Goal: Information Seeking & Learning: Learn about a topic

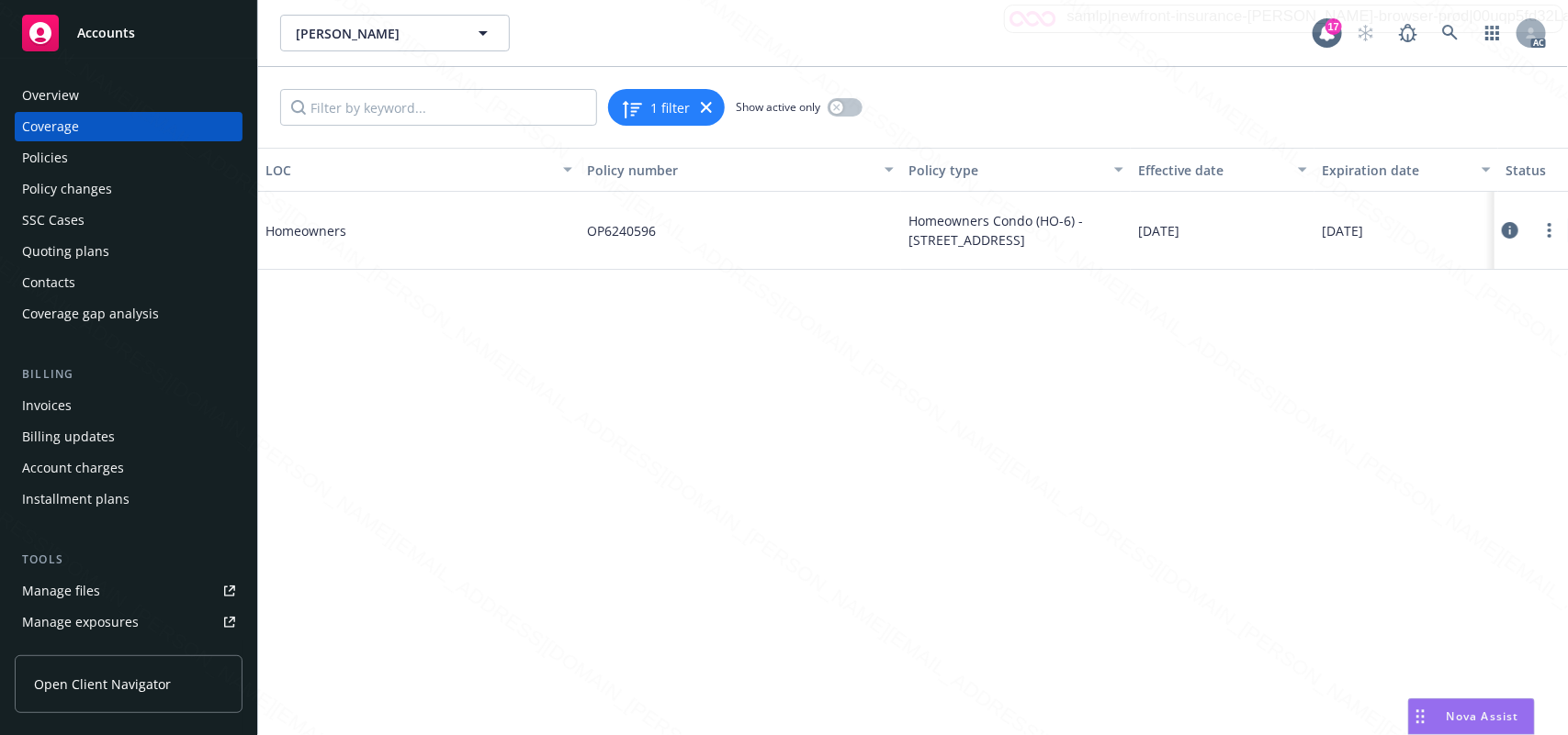
click at [70, 92] on div "Overview" at bounding box center [51, 95] width 56 height 29
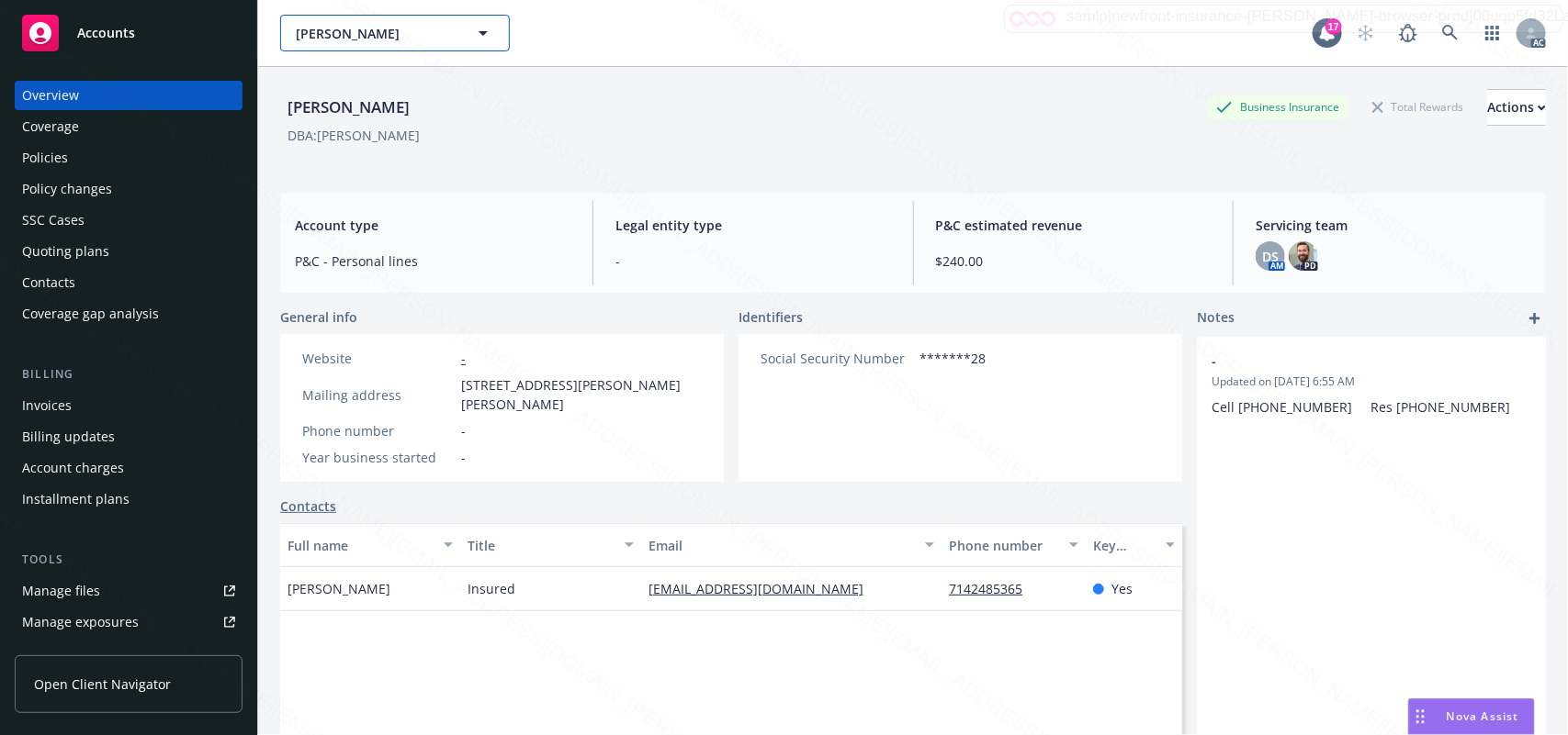
click at [402, 27] on span "Patrao, Kenneth Clarence" at bounding box center [375, 34] width 159 height 19
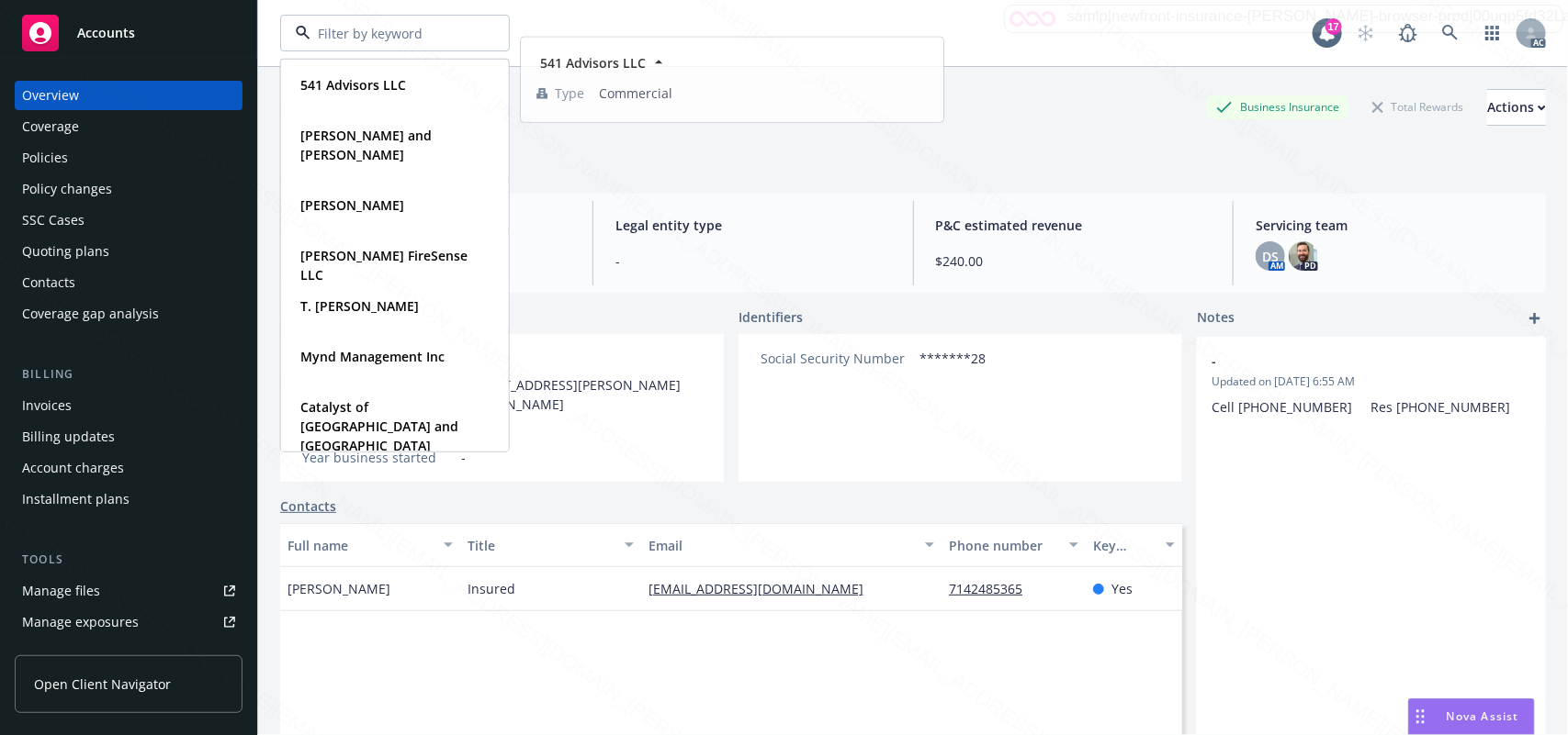
click at [393, 34] on input at bounding box center [392, 34] width 162 height 19
paste input "[PERSON_NAME] & [PERSON_NAME]"
type input "[PERSON_NAME] & [PERSON_NAME]"
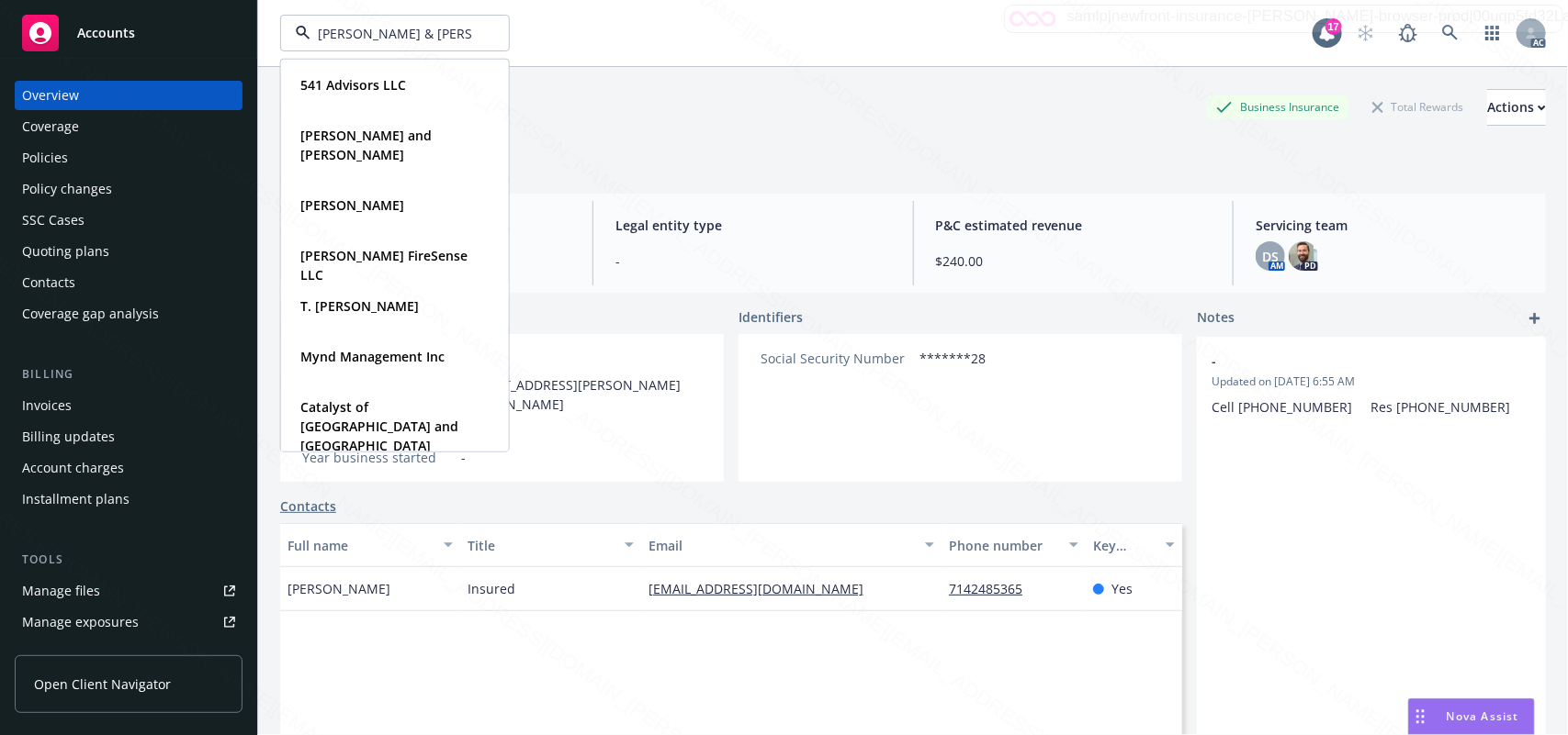
scroll to position [0, 3]
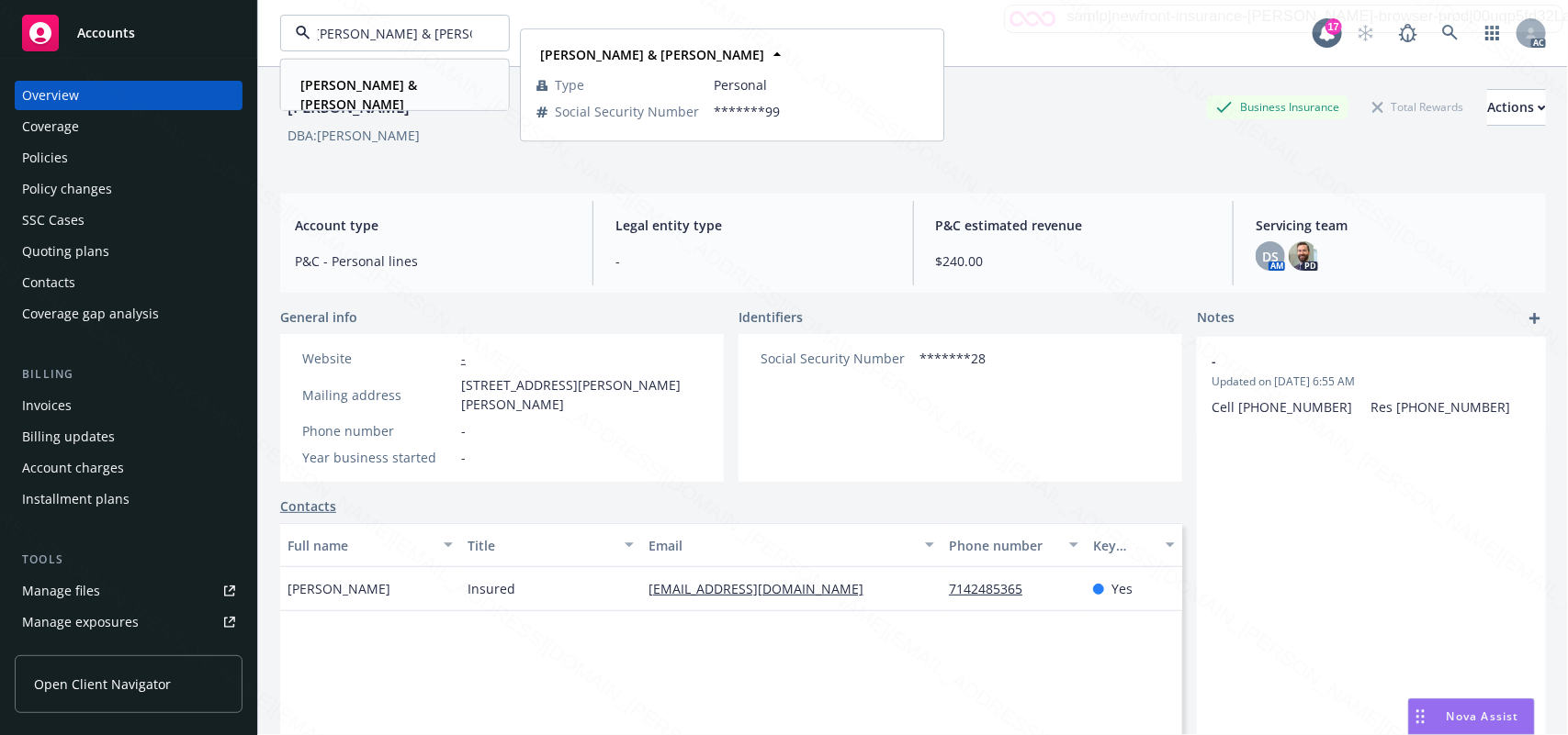
click at [399, 86] on strong "[PERSON_NAME] & [PERSON_NAME]" at bounding box center [358, 94] width 117 height 37
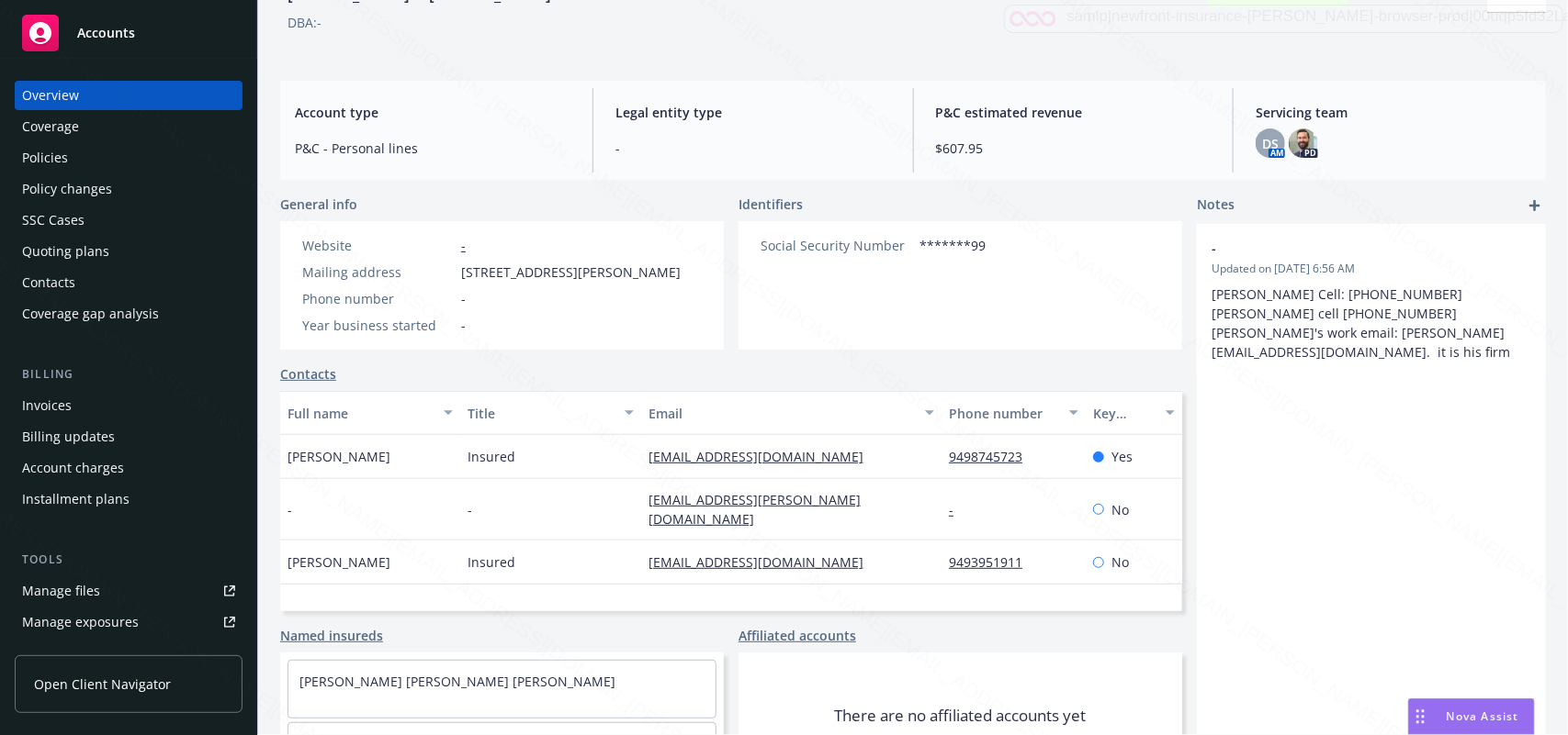
scroll to position [217, 0]
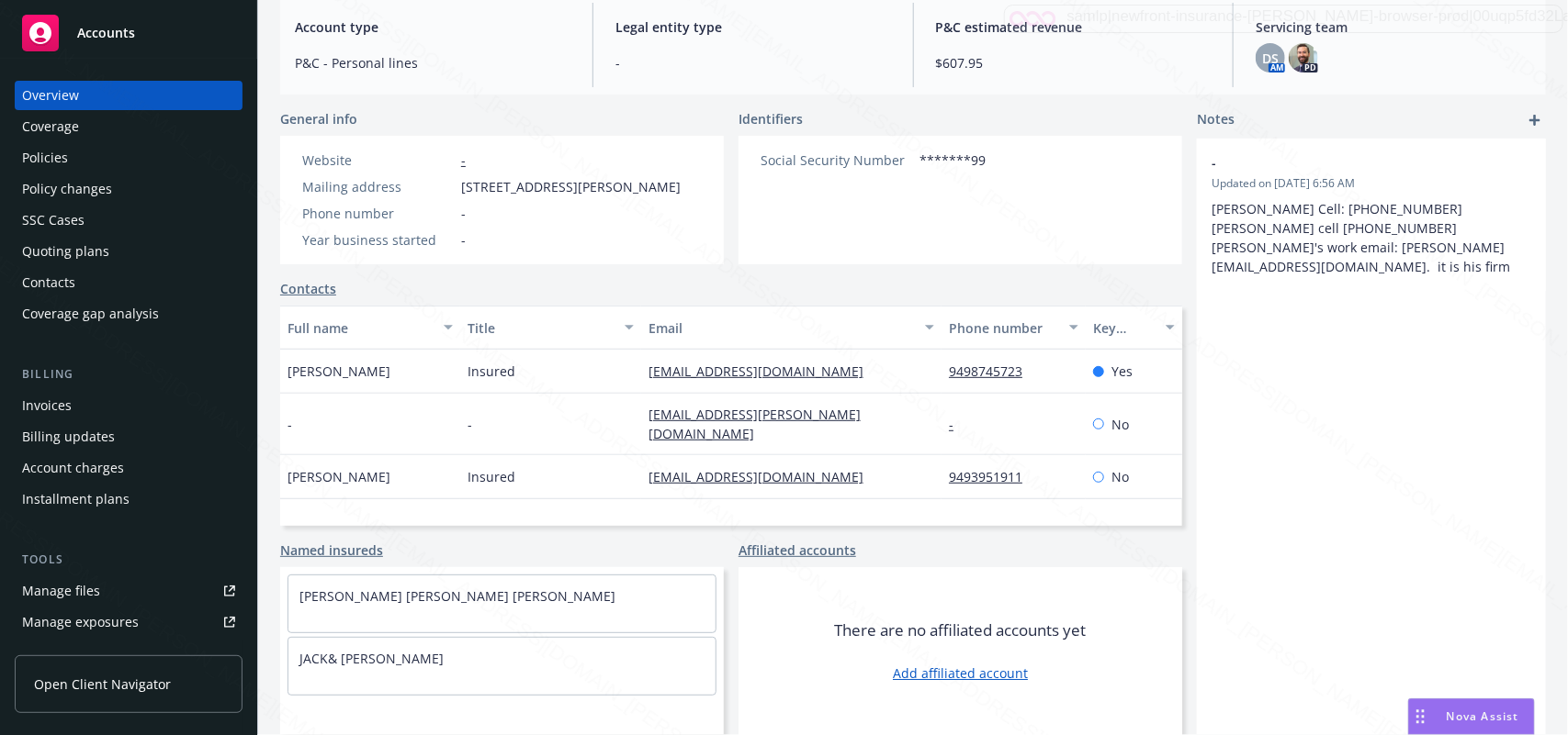
click at [48, 165] on div "Policies" at bounding box center [45, 158] width 46 height 29
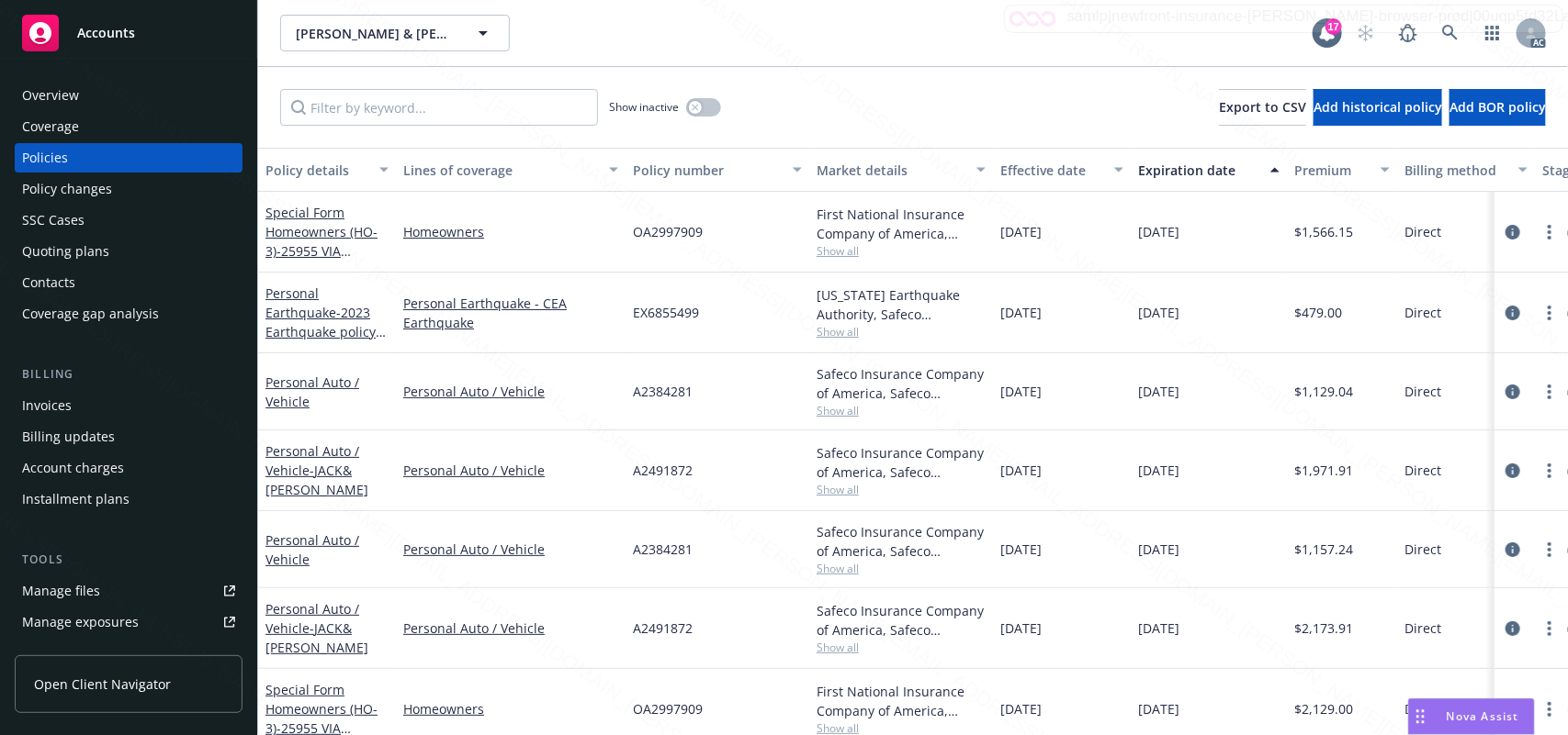
scroll to position [1, 0]
click at [1505, 631] on icon "circleInformation" at bounding box center [1512, 627] width 15 height 15
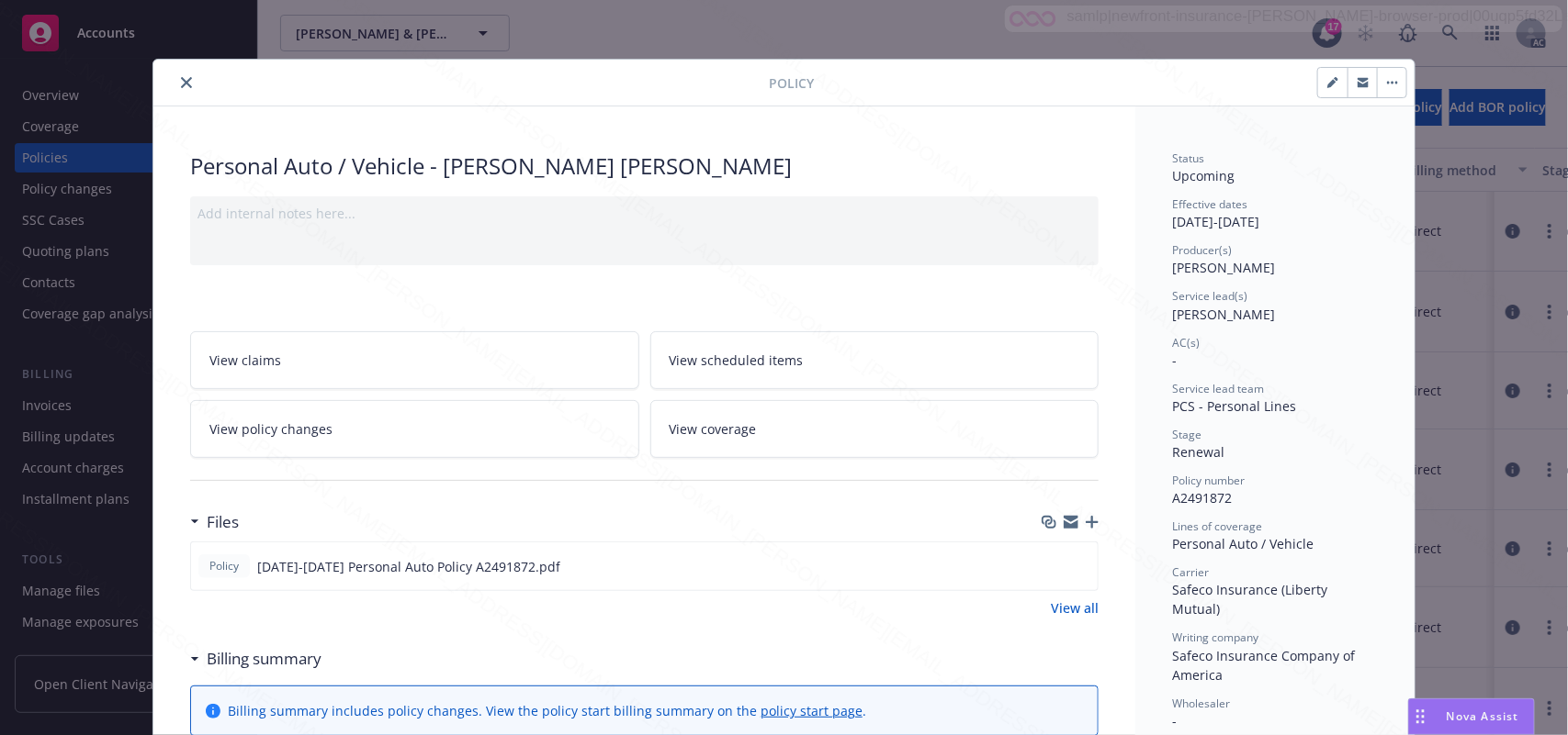
click at [776, 355] on span "View scheduled items" at bounding box center [736, 360] width 134 height 19
click at [788, 442] on link "View coverage" at bounding box center [875, 428] width 449 height 57
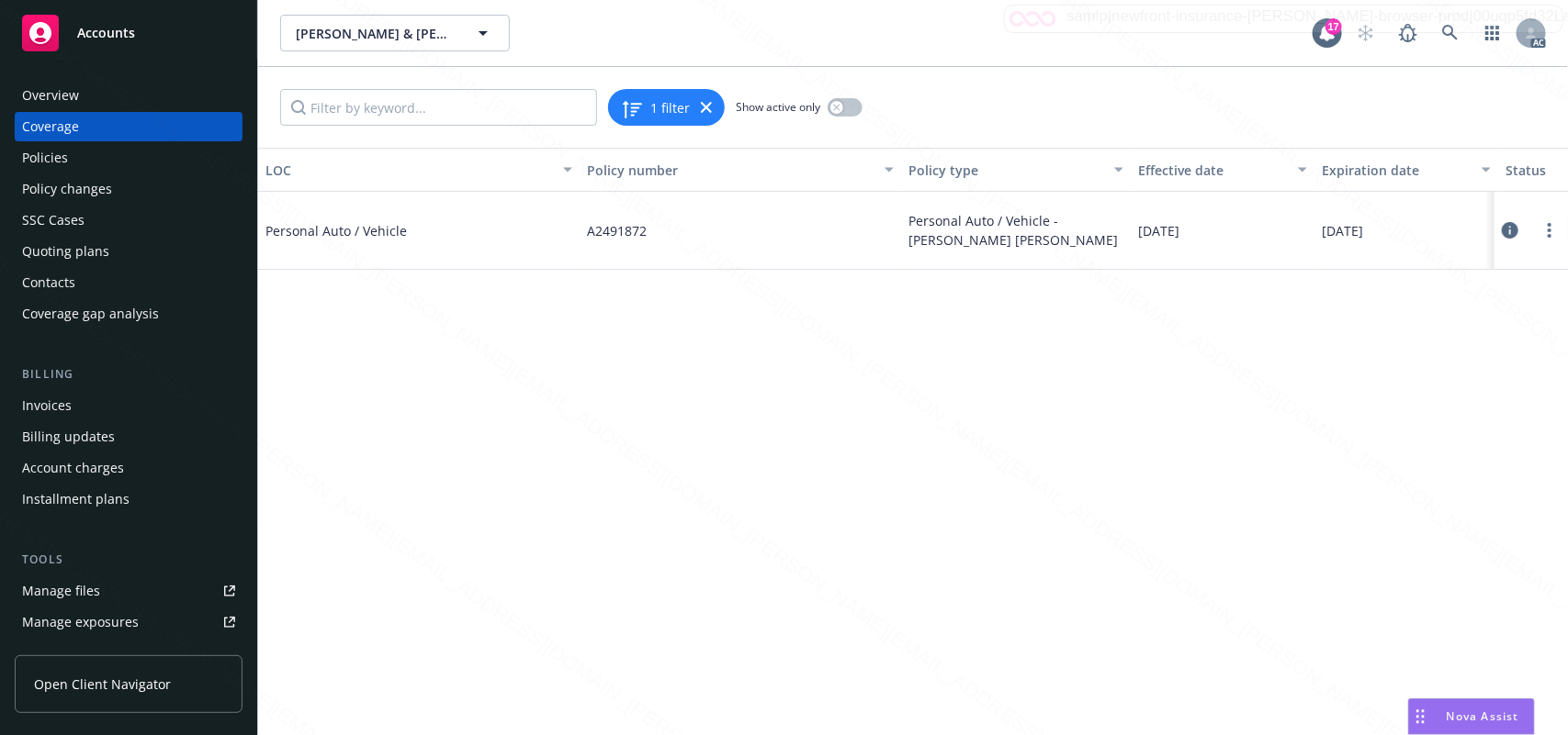
click at [1507, 228] on icon at bounding box center [1510, 230] width 17 height 17
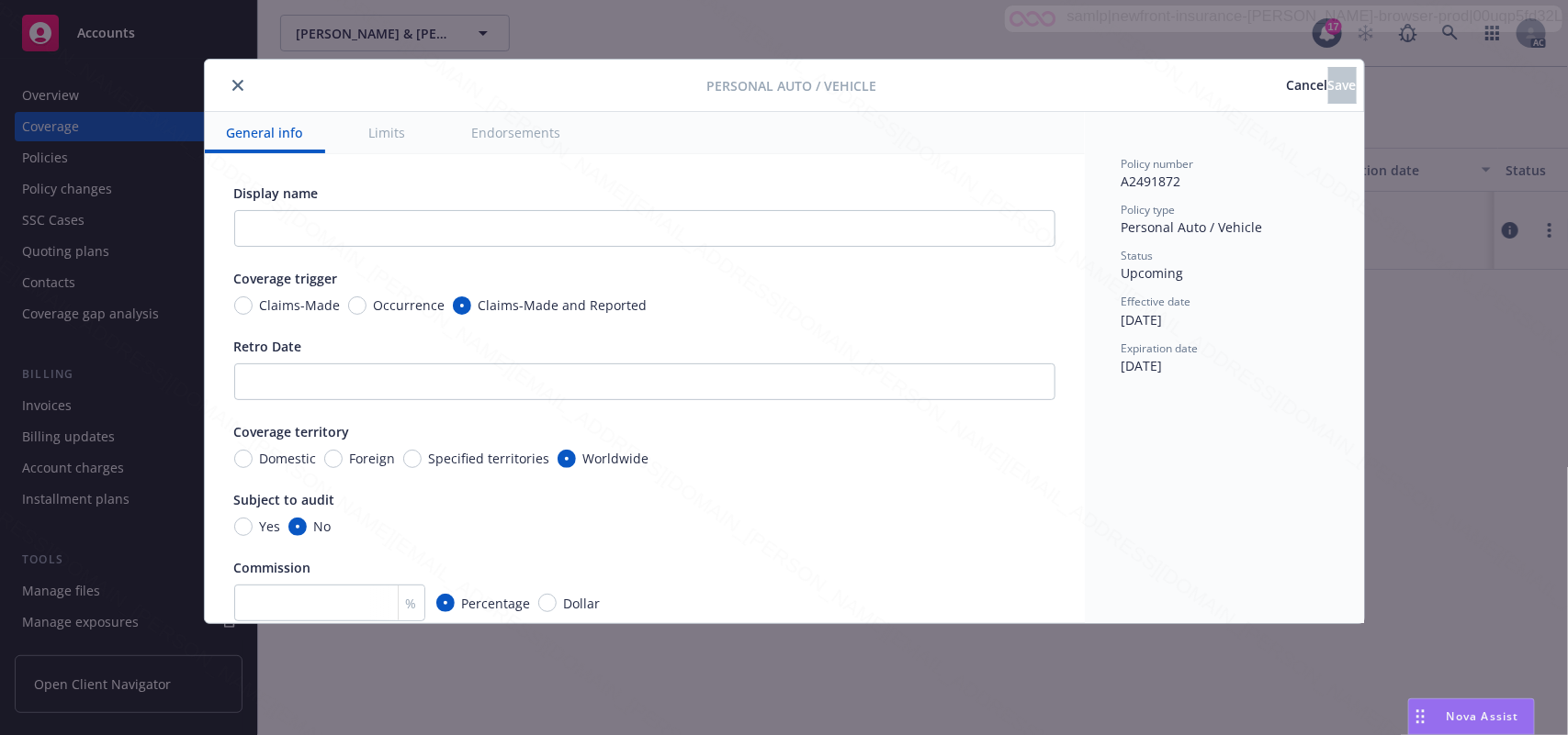
click at [516, 133] on button "Endorsements" at bounding box center [516, 132] width 133 height 41
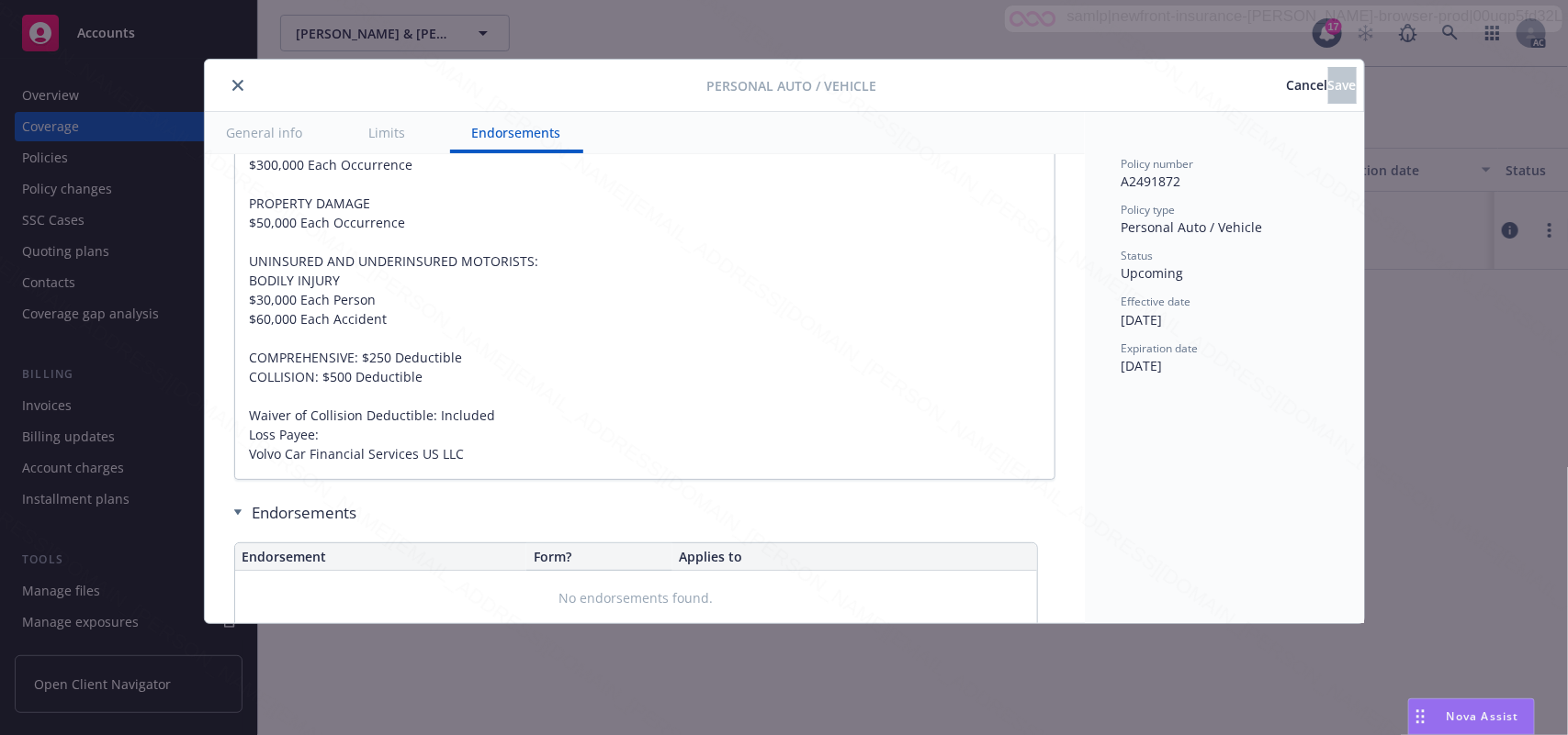
scroll to position [1292, 0]
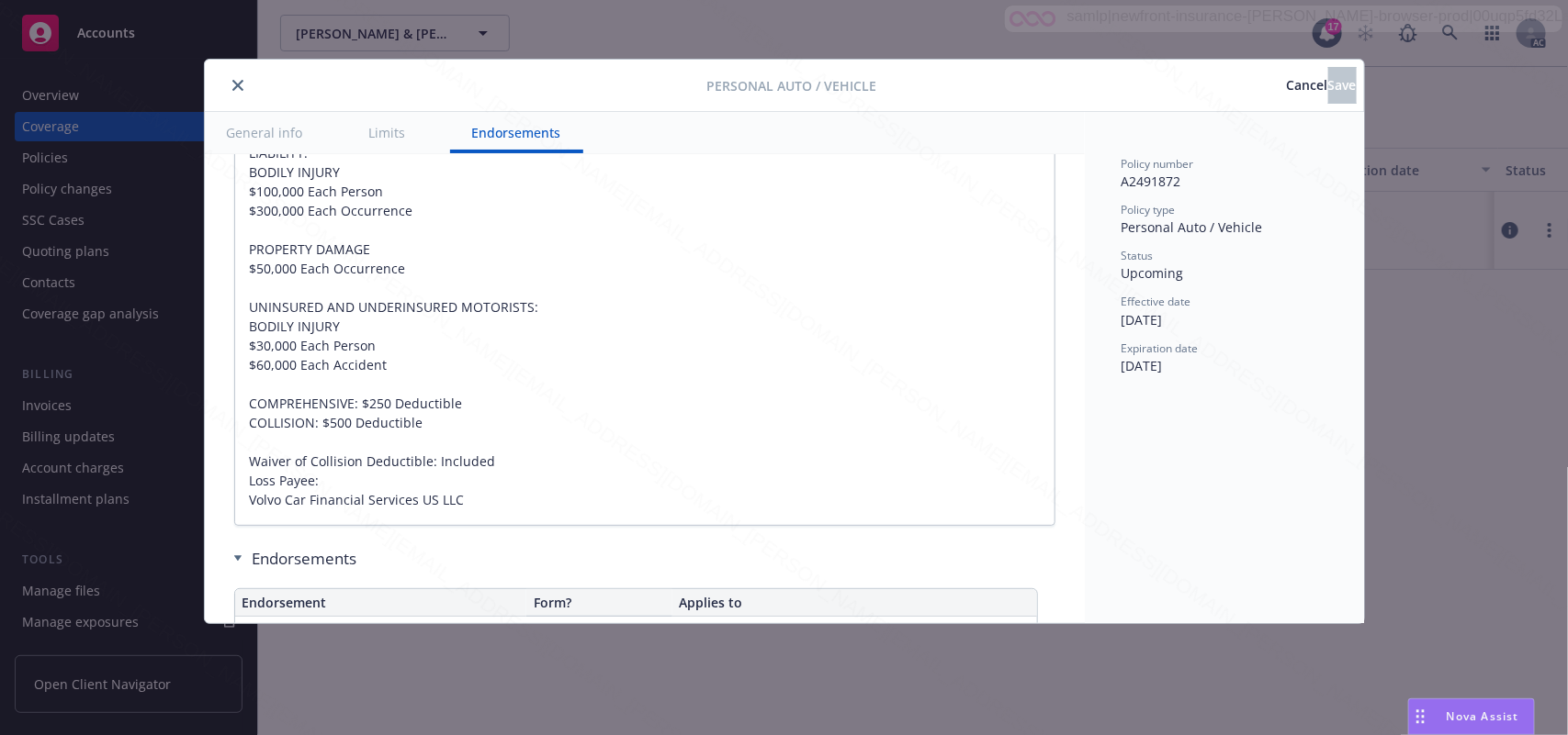
type textarea "x"
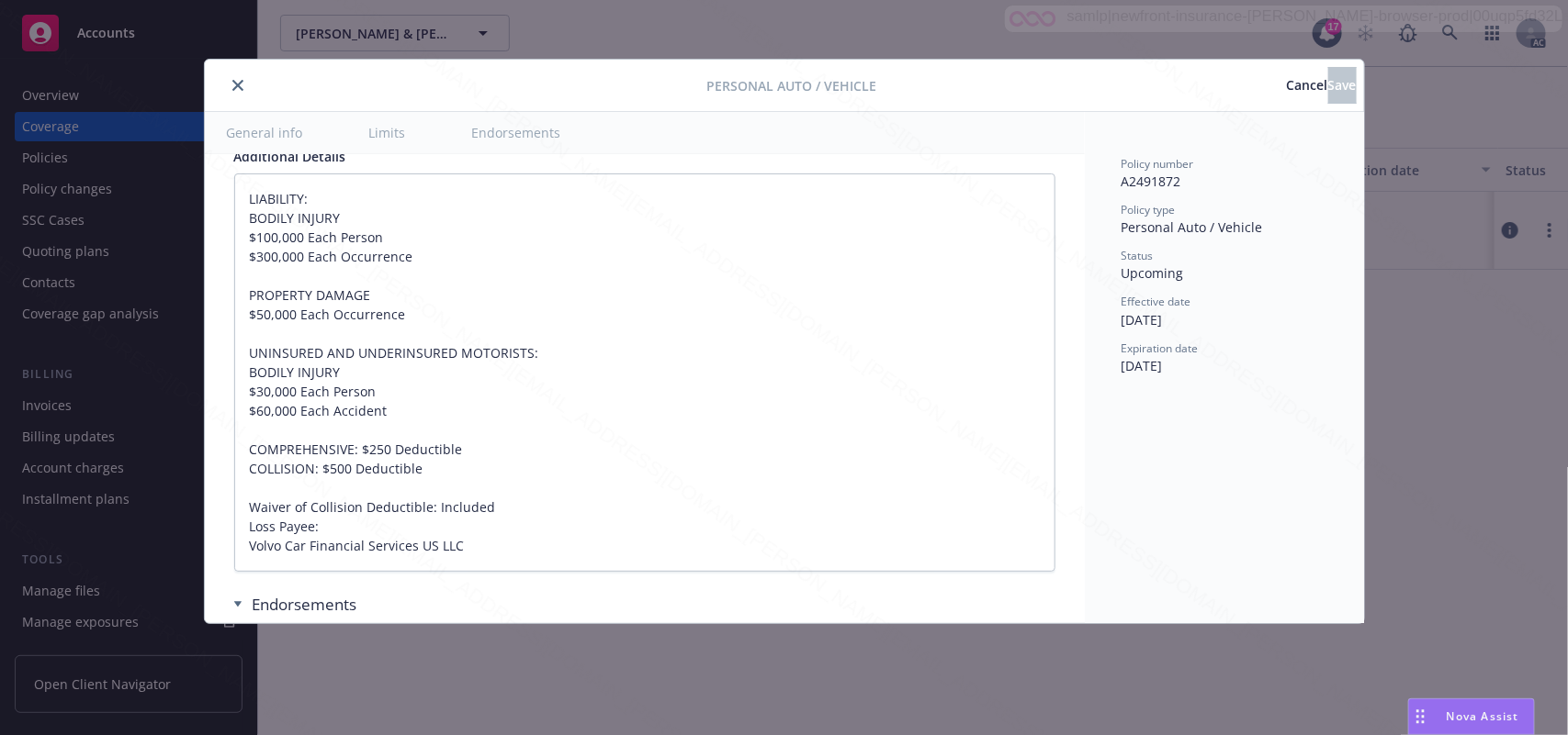
click at [231, 88] on button "close" at bounding box center [238, 85] width 22 height 22
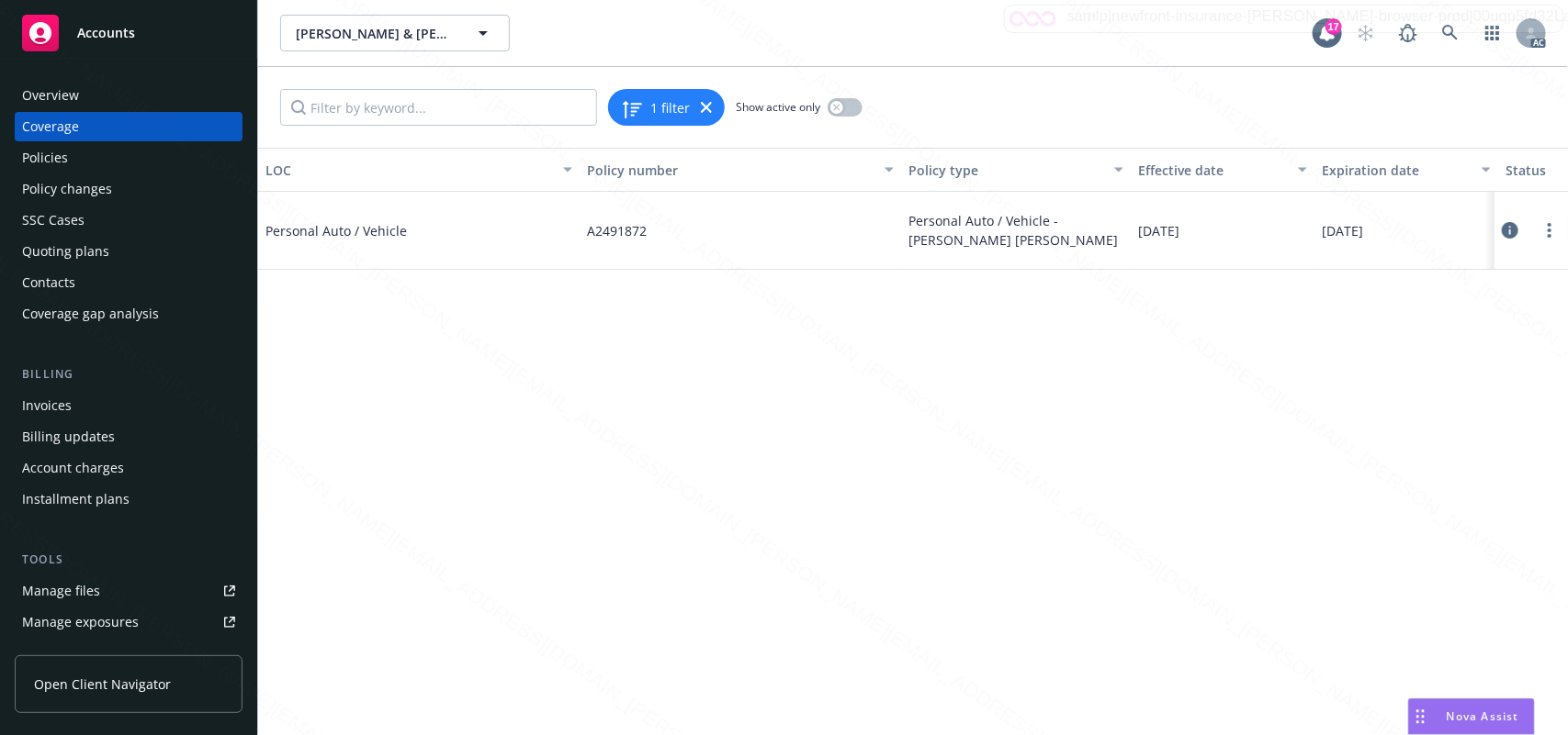
click at [44, 107] on div "Overview" at bounding box center [51, 95] width 56 height 29
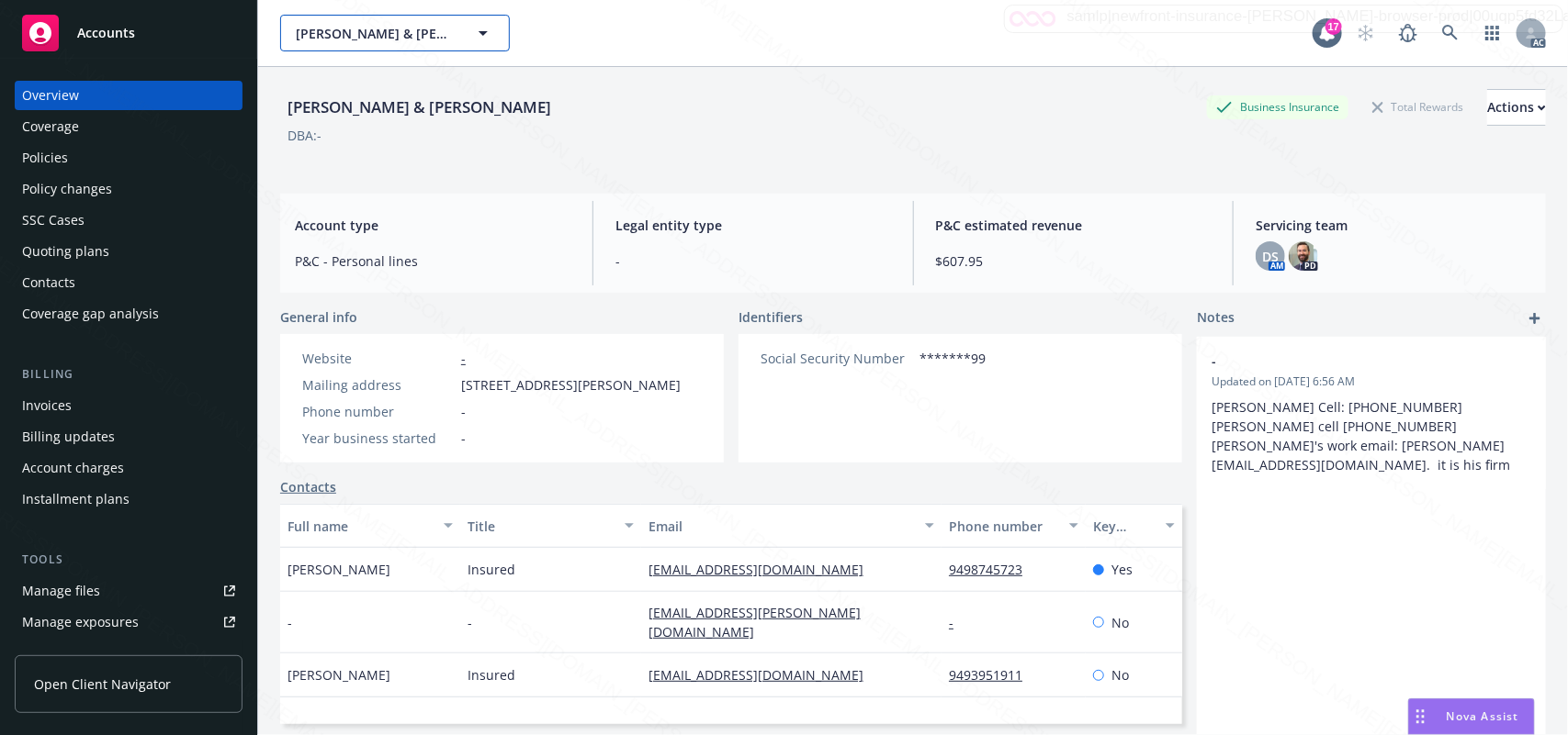
click at [383, 28] on span "[PERSON_NAME] & [PERSON_NAME]" at bounding box center [375, 34] width 159 height 19
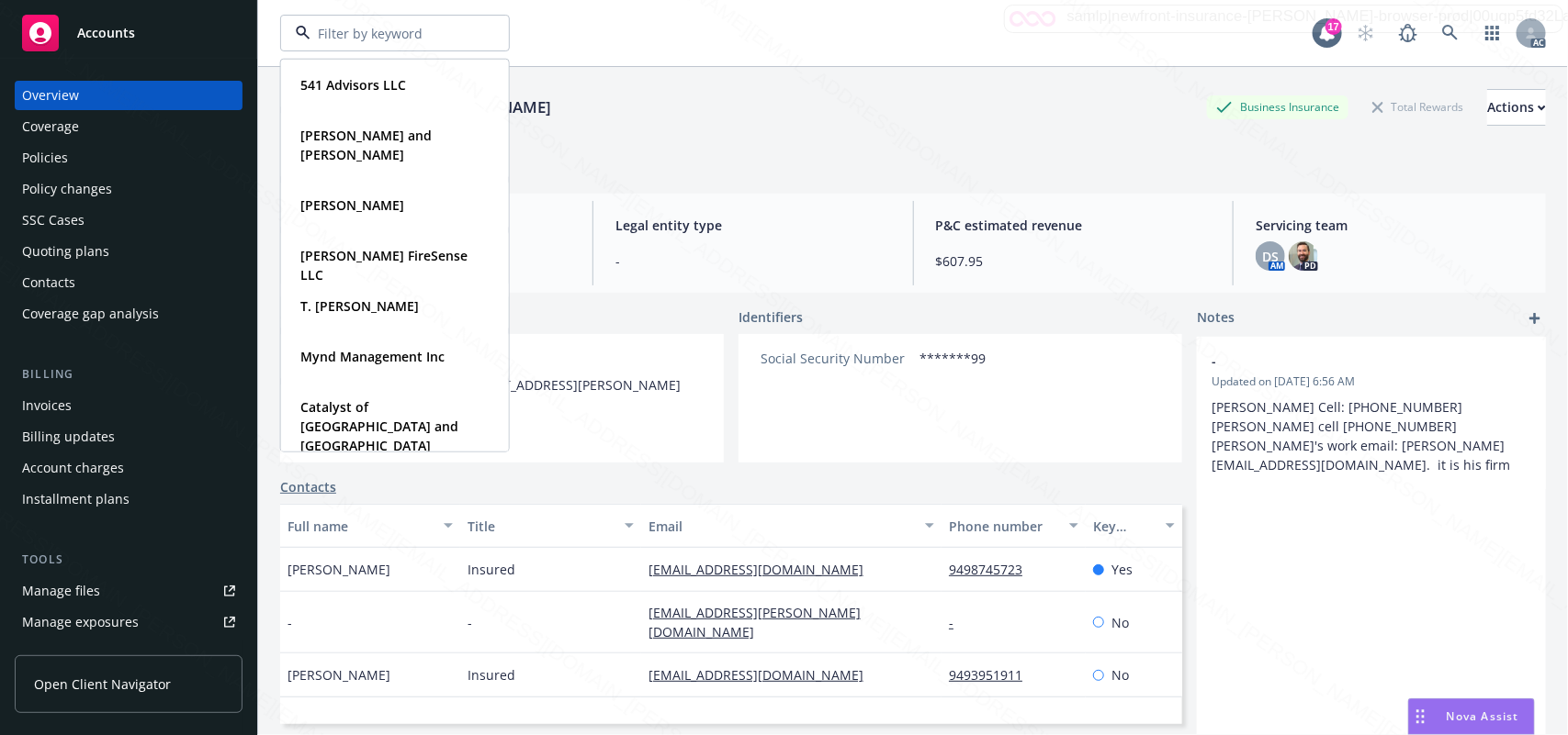
click at [361, 35] on input at bounding box center [392, 34] width 162 height 19
paste input "Nixon, Alan D & Linda K"
type input "Nixon, Alan D & Linda K"
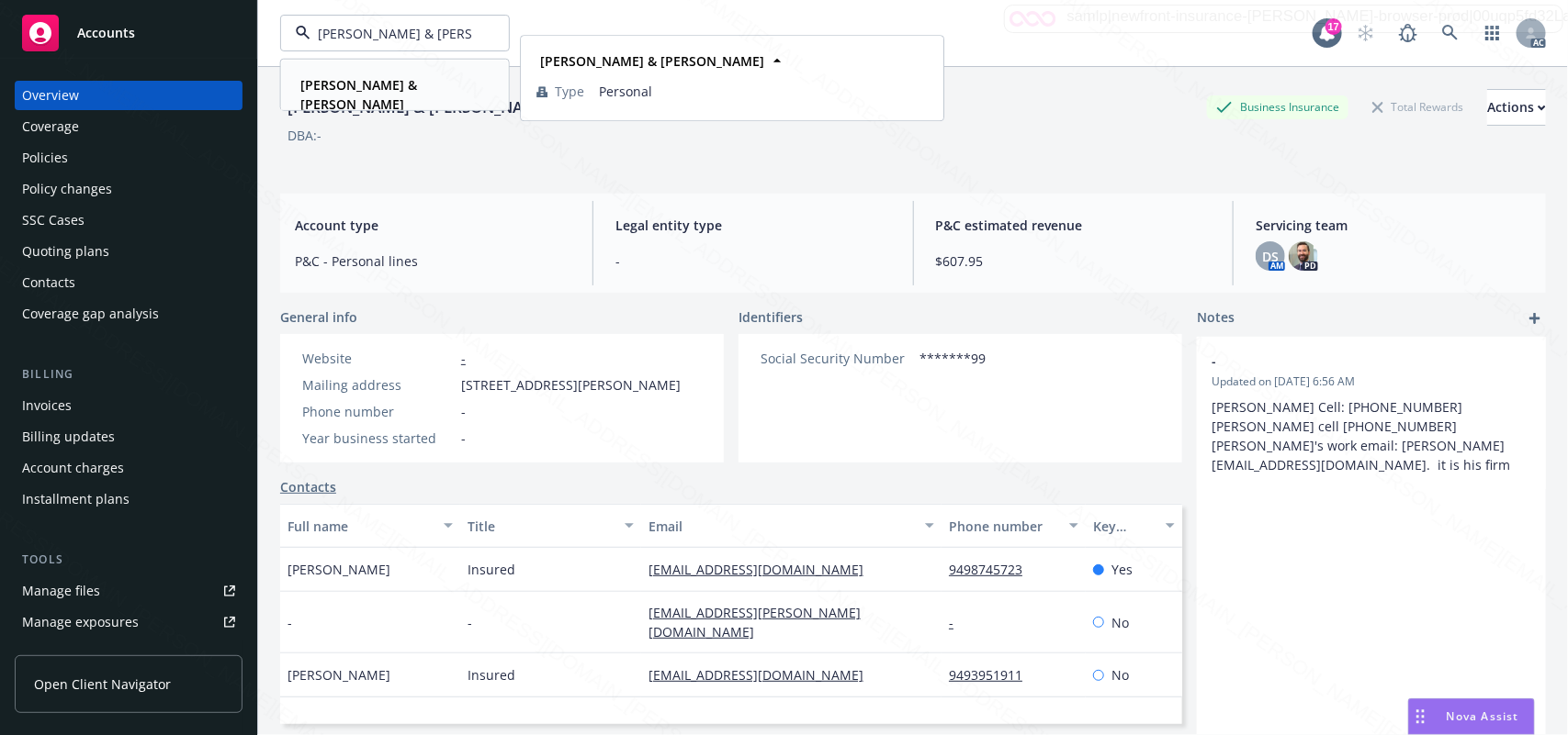
click at [417, 89] on strong "Nixon, Alan D & Linda K" at bounding box center [358, 94] width 117 height 37
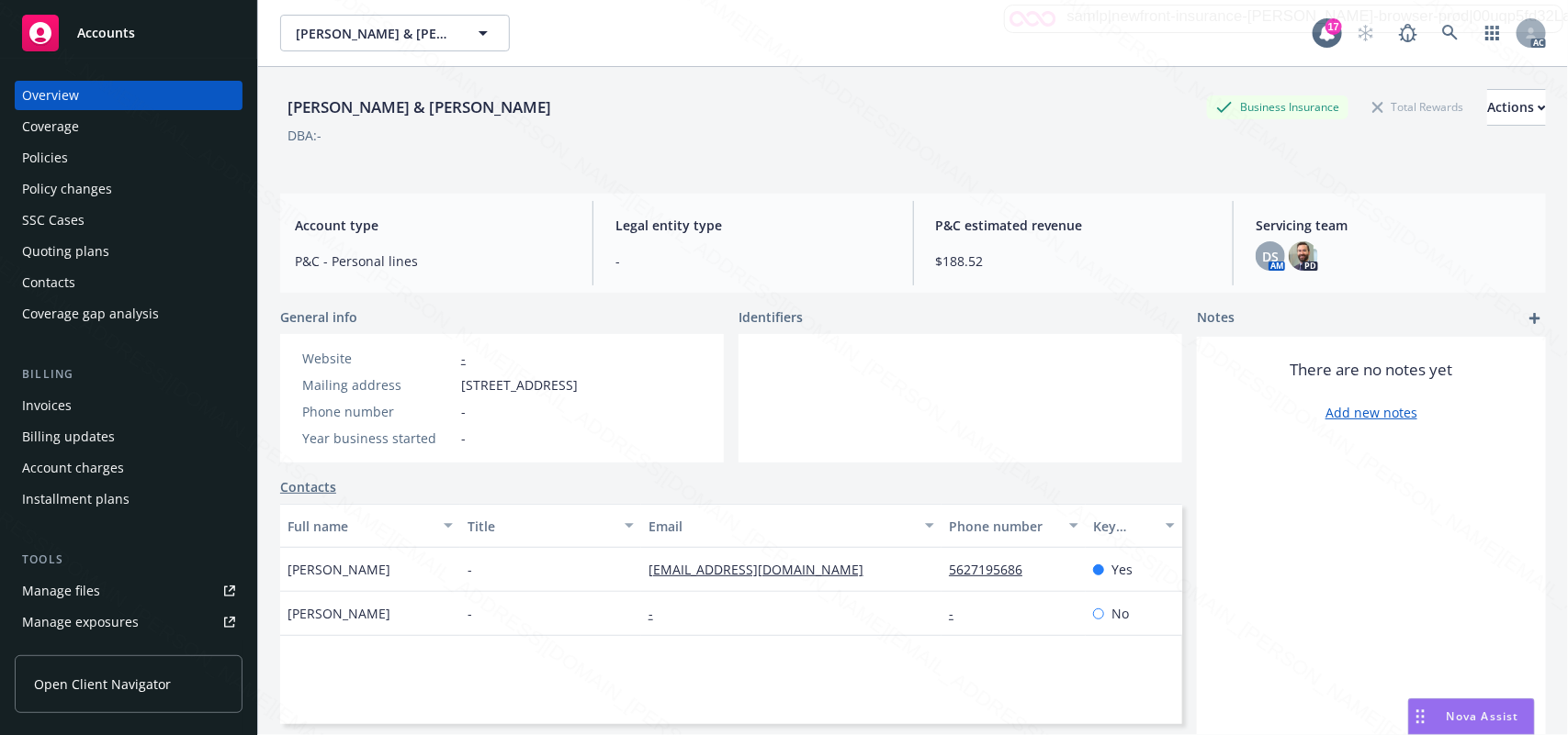
click at [57, 161] on div "Policies" at bounding box center [45, 158] width 46 height 29
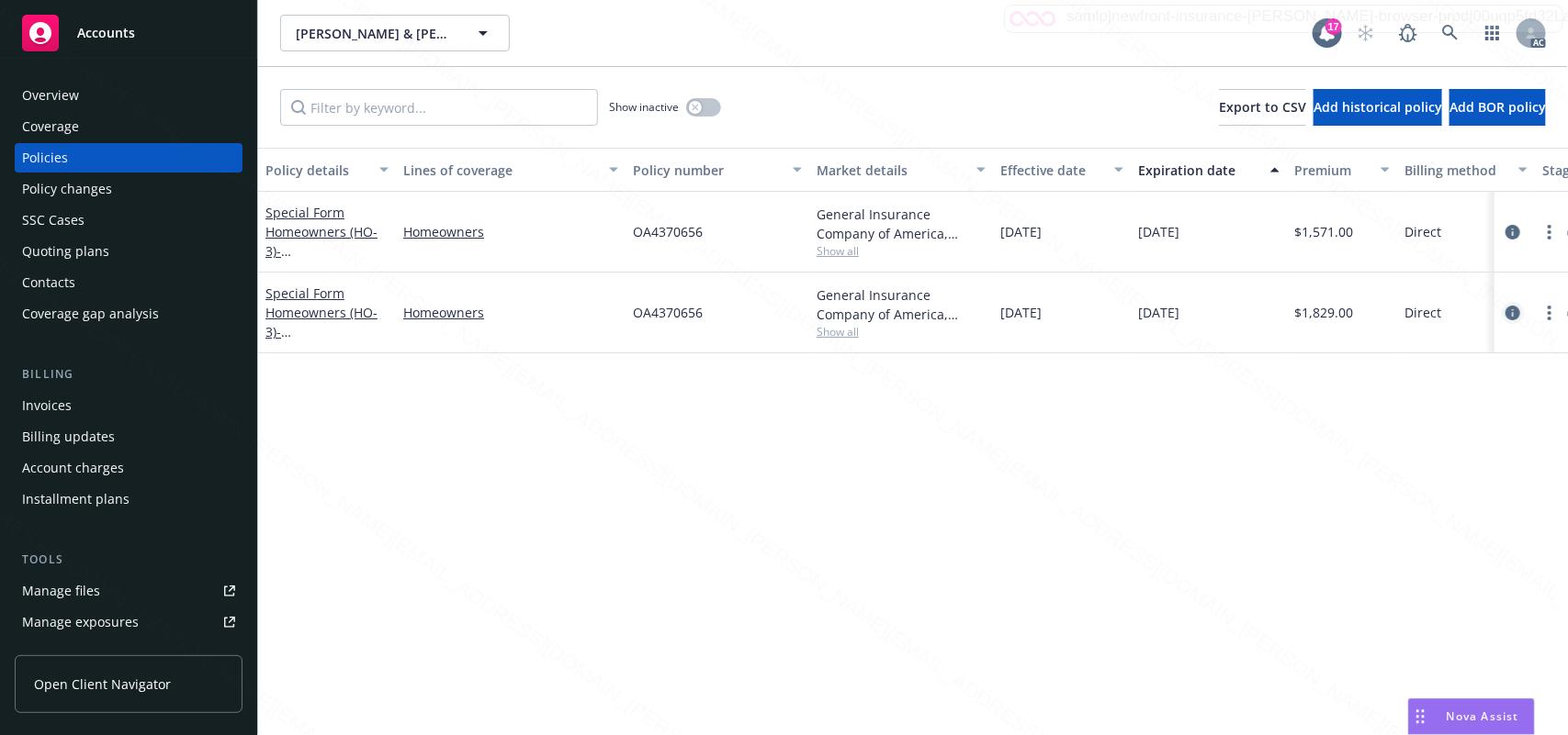
click at [1512, 313] on icon "circleInformation" at bounding box center [1512, 312] width 15 height 15
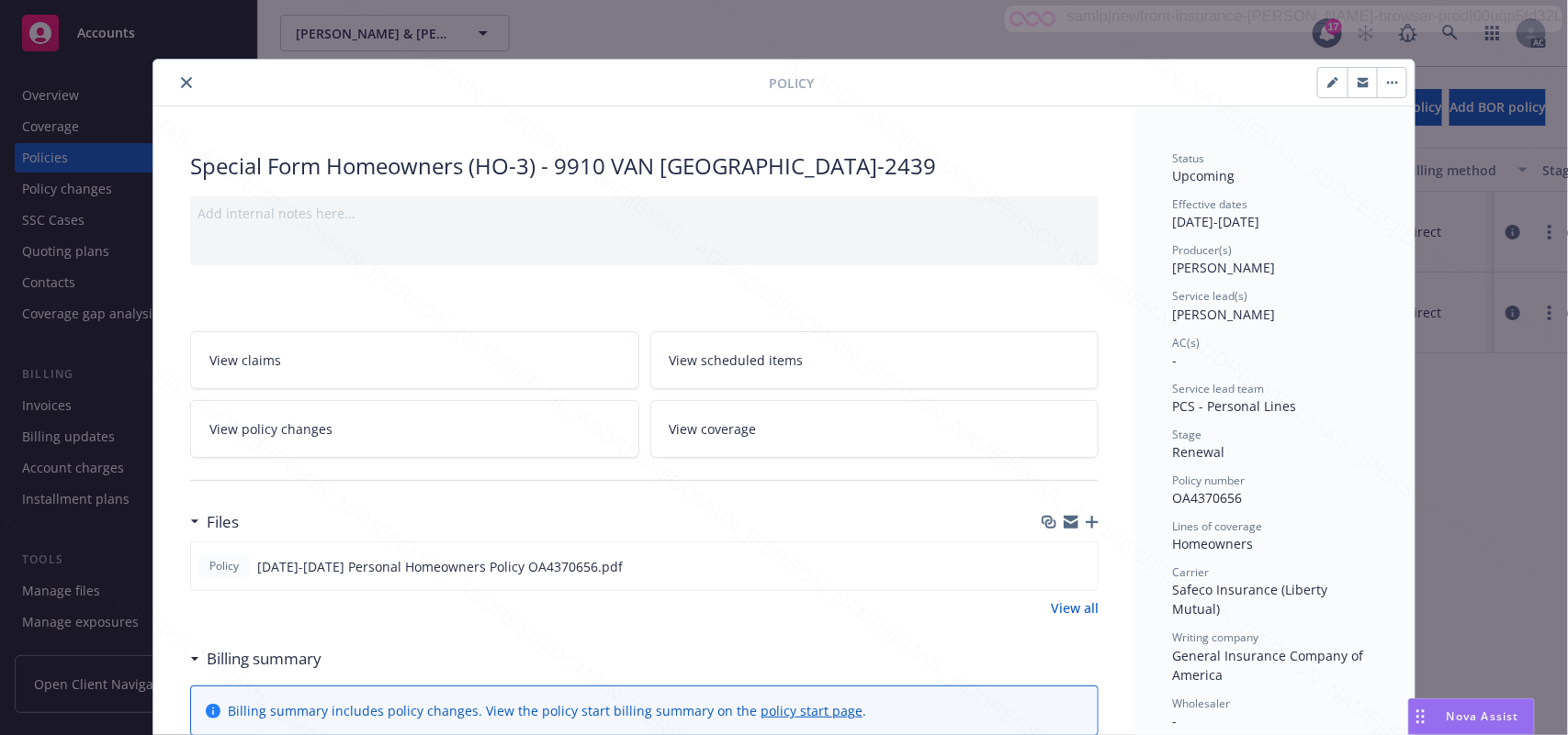
click at [745, 369] on span "View scheduled items" at bounding box center [736, 360] width 134 height 19
click at [765, 439] on link "View coverage" at bounding box center [875, 428] width 449 height 57
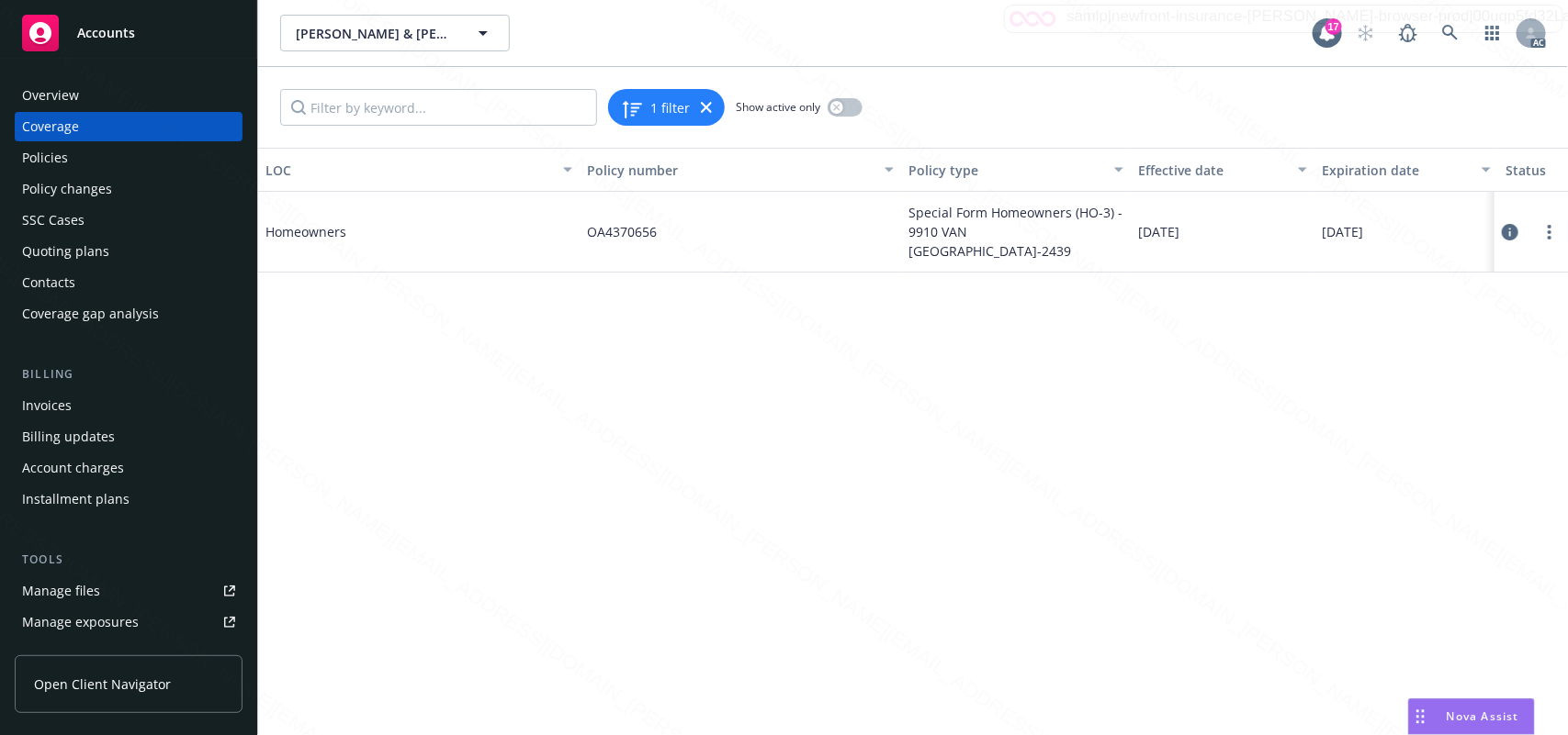
click at [1500, 232] on div at bounding box center [1530, 232] width 73 height 81
click at [1506, 233] on icon at bounding box center [1510, 232] width 17 height 17
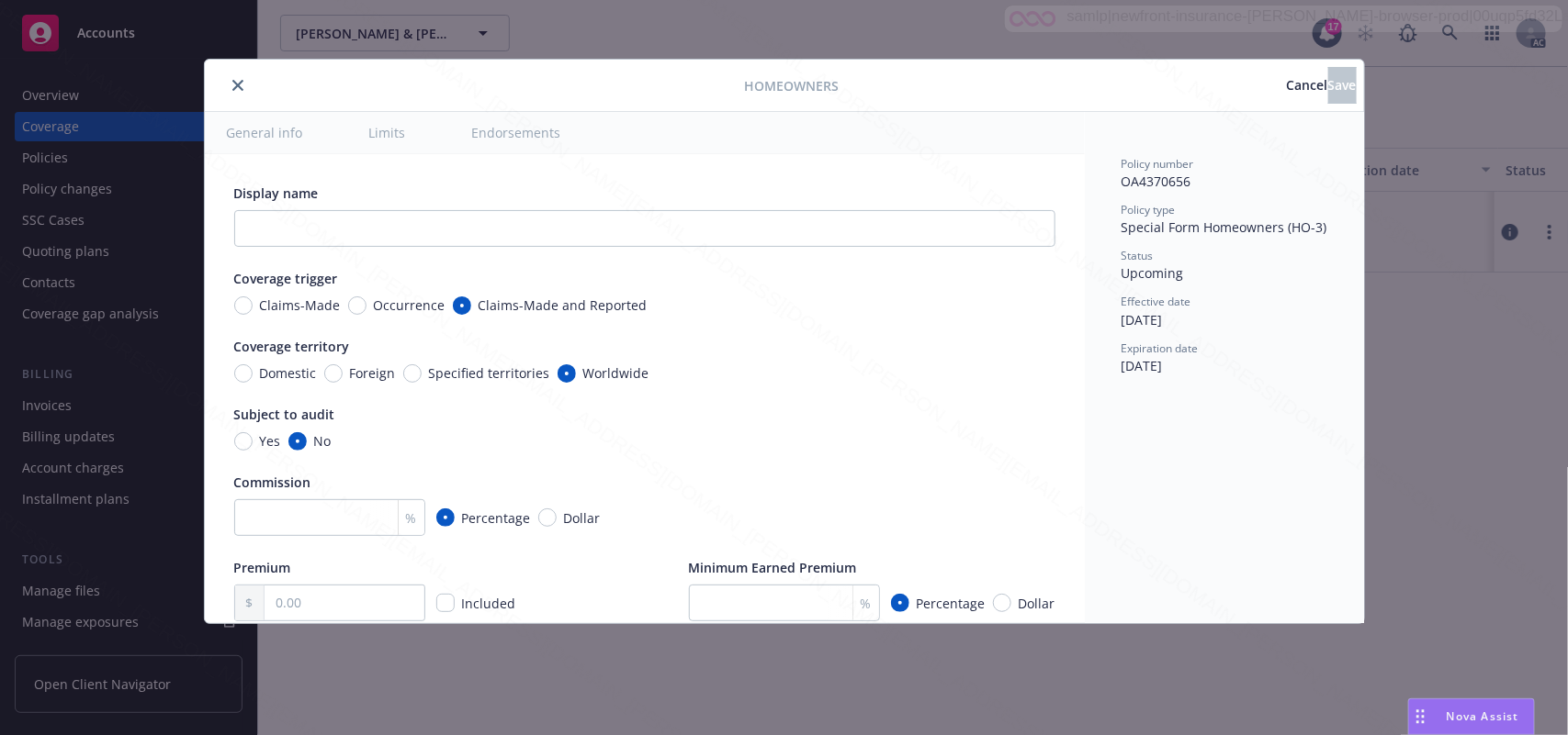
type textarea "x"
radio input "true"
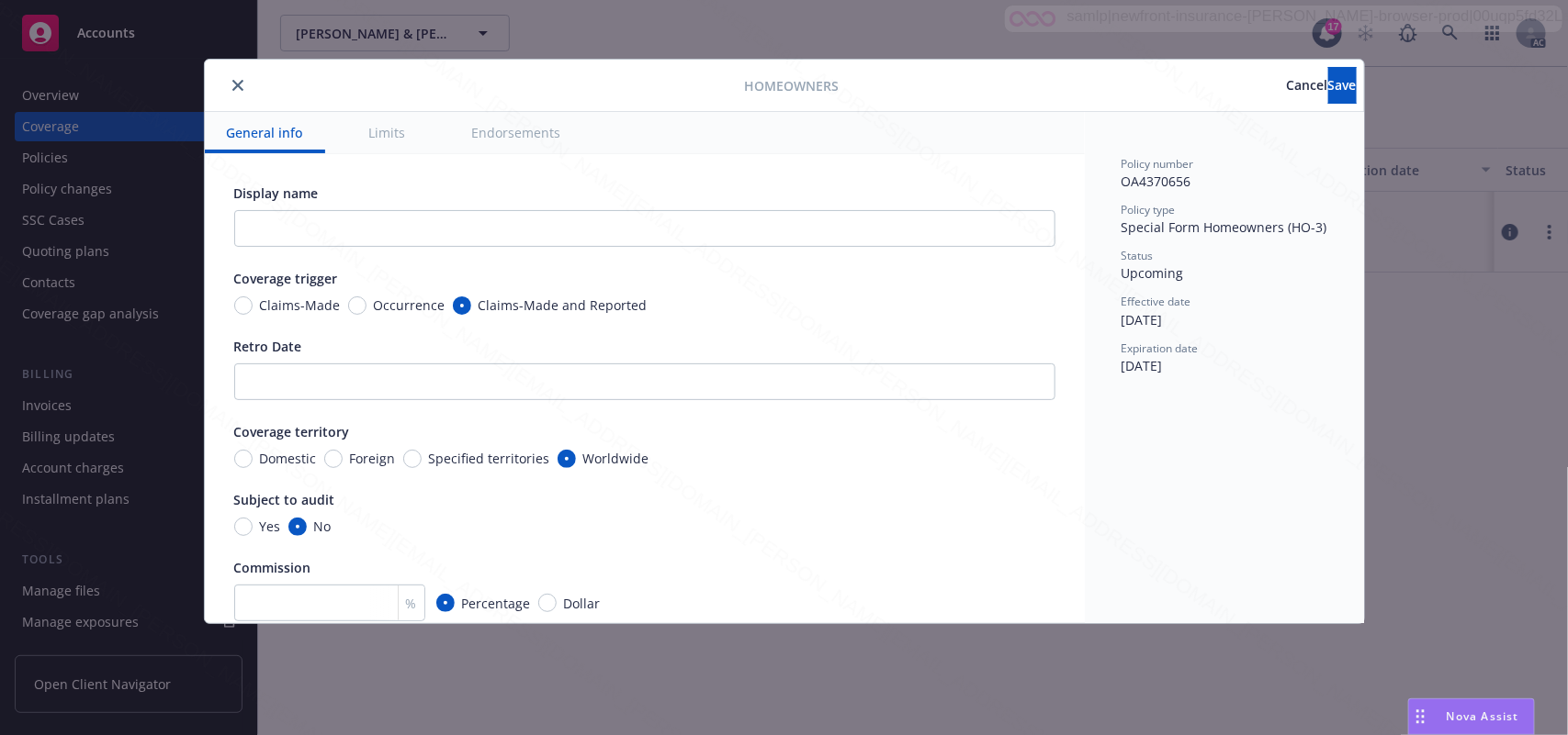
click at [501, 126] on button "Endorsements" at bounding box center [516, 132] width 133 height 41
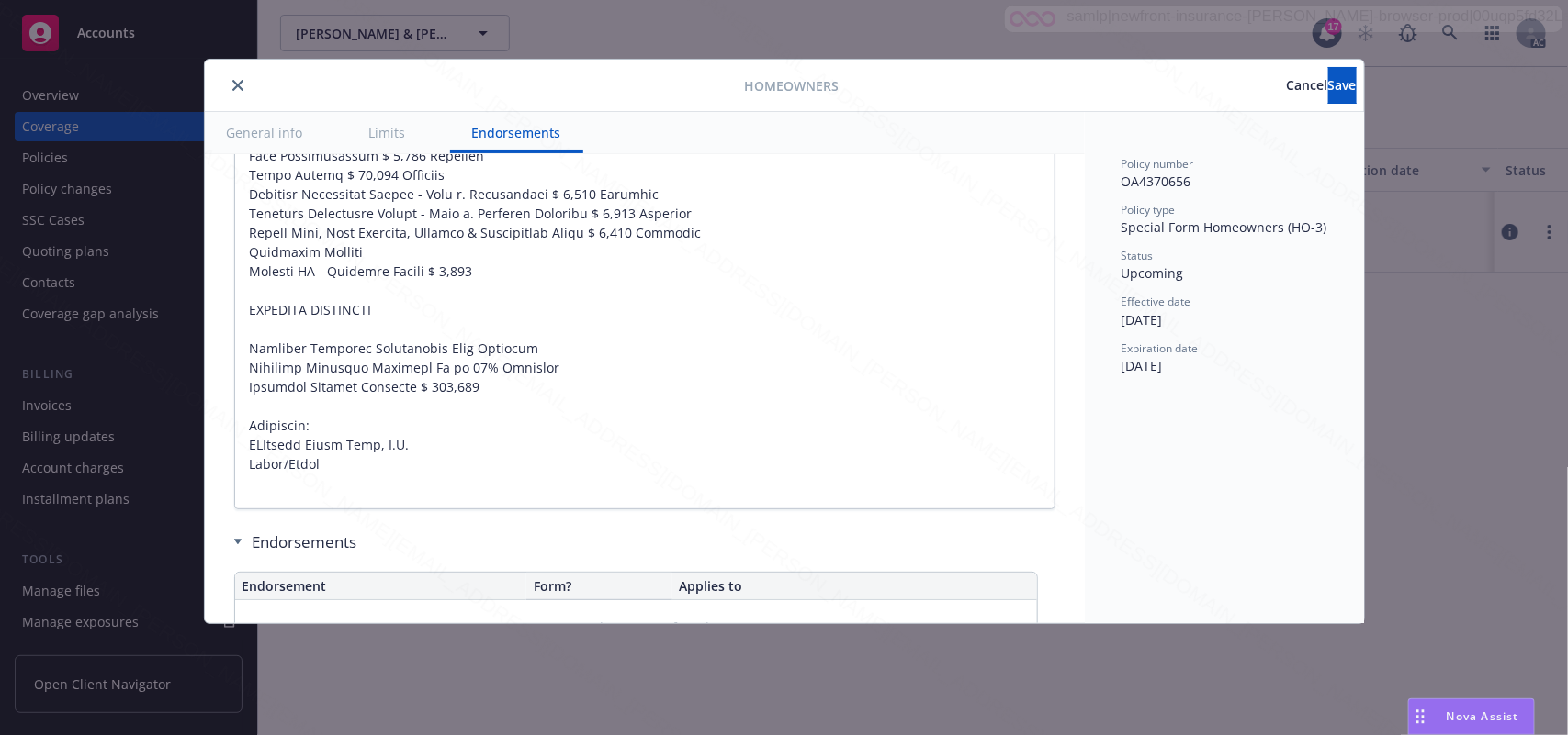
scroll to position [1686, 0]
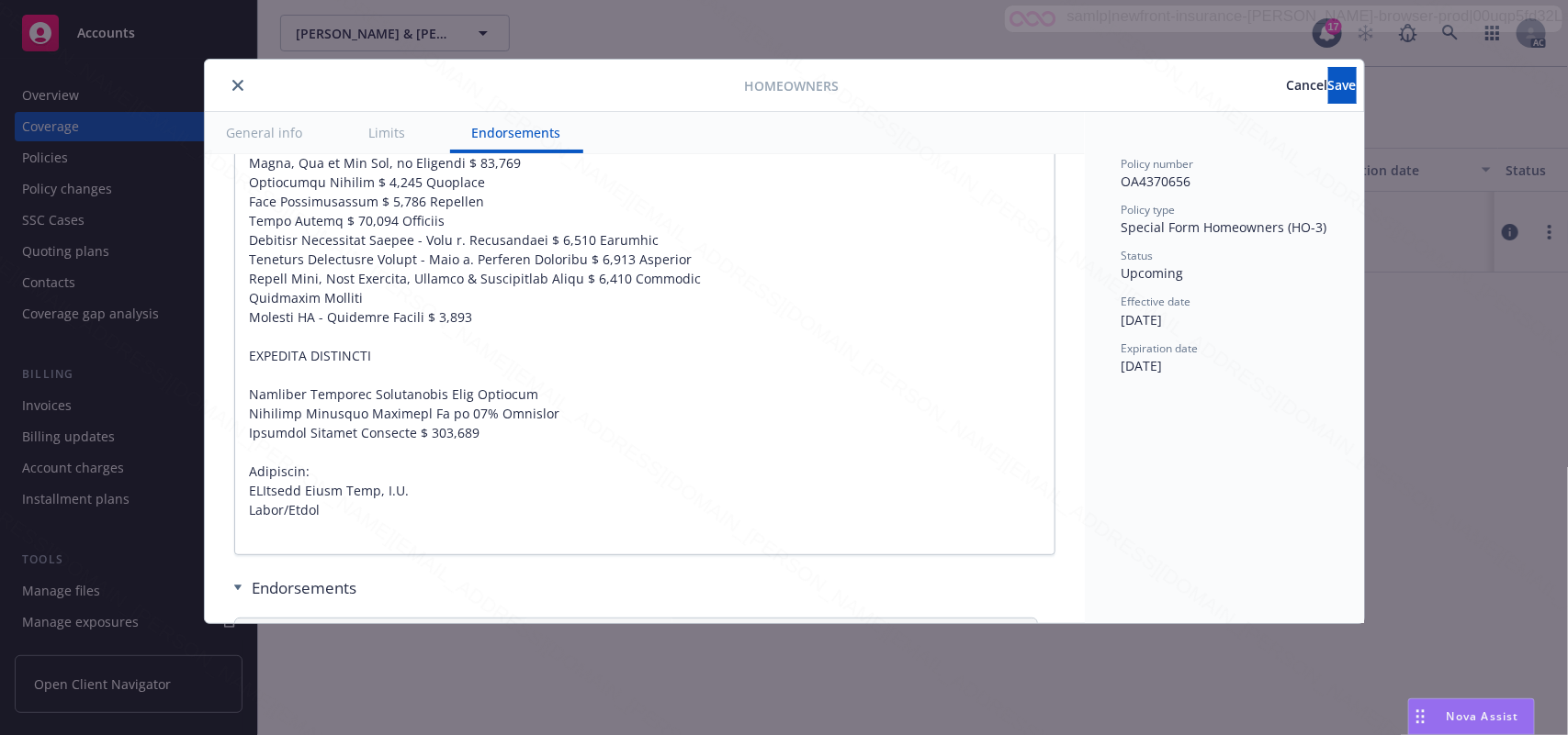
type textarea "x"
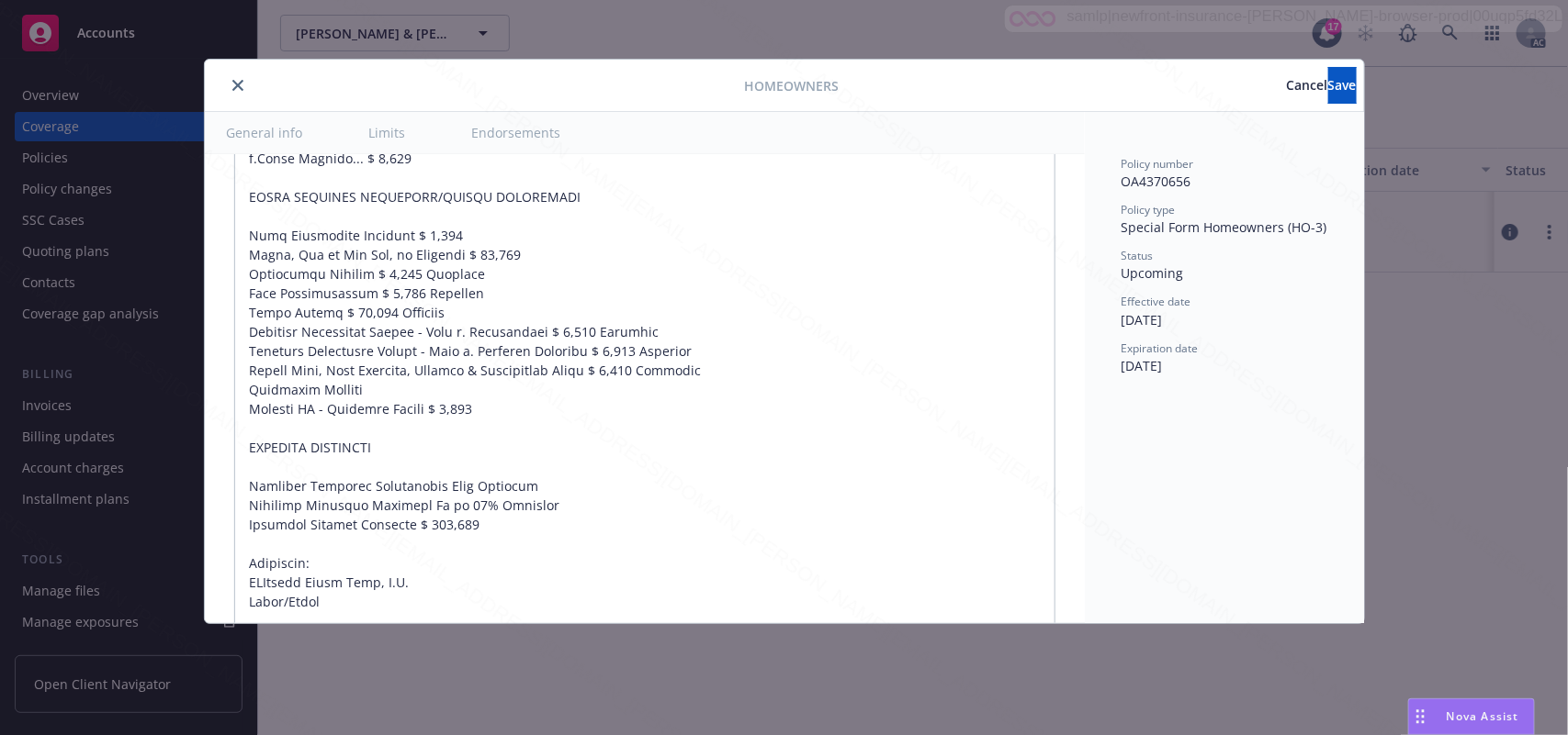
scroll to position [1640, 0]
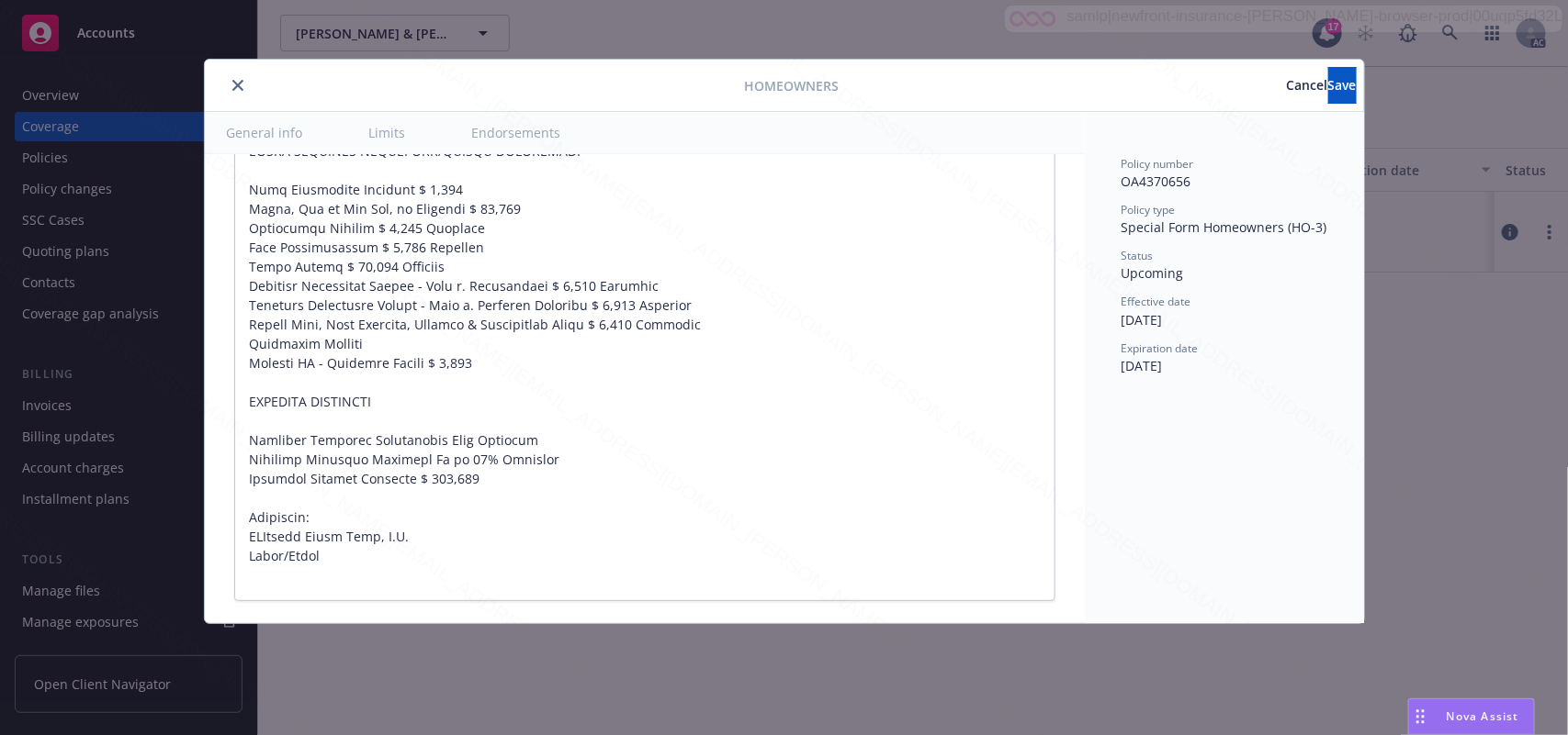
click at [236, 92] on button "close" at bounding box center [238, 85] width 22 height 22
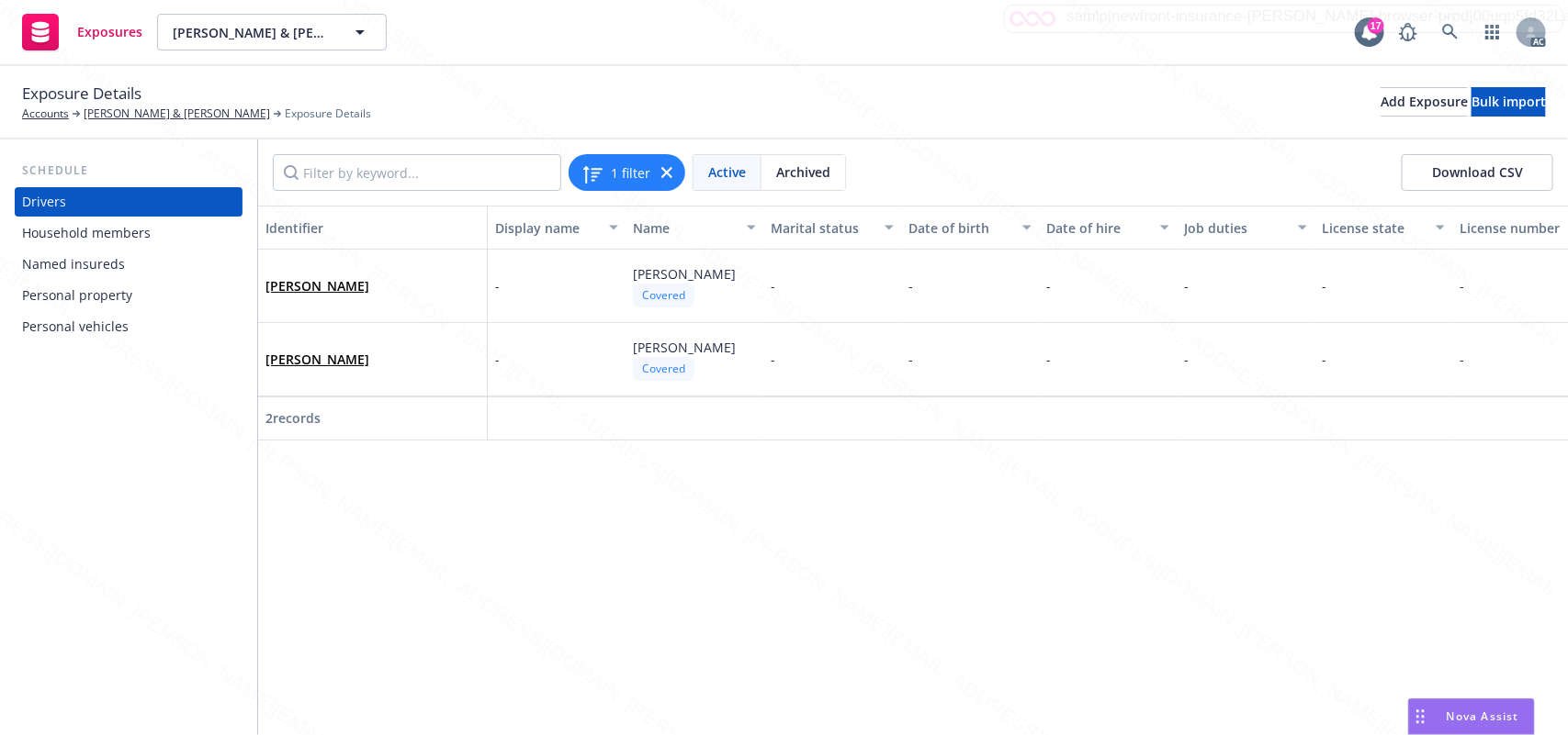
click at [83, 292] on div "Personal property" at bounding box center [77, 296] width 110 height 29
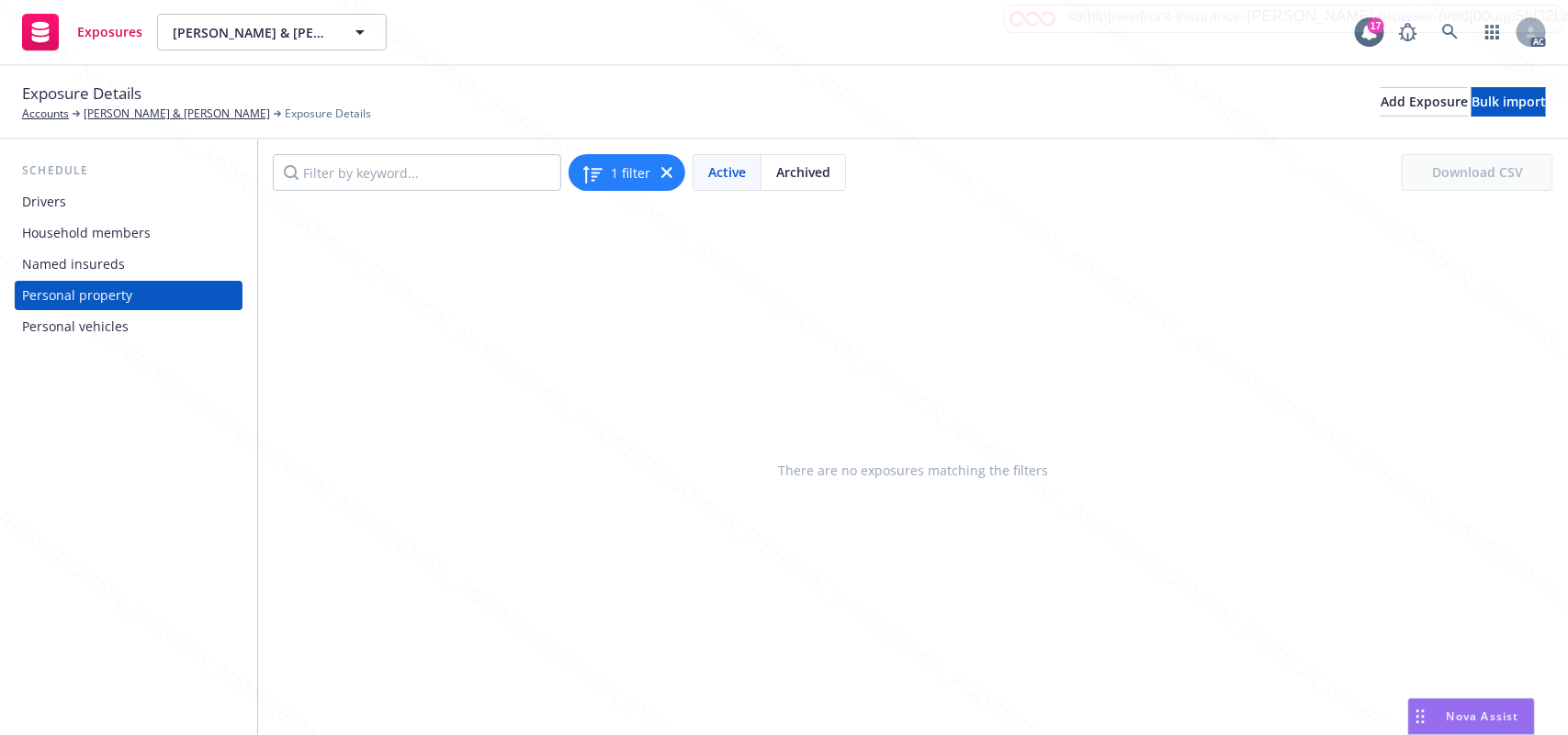
click at [92, 332] on div "Personal vehicles" at bounding box center [75, 327] width 106 height 29
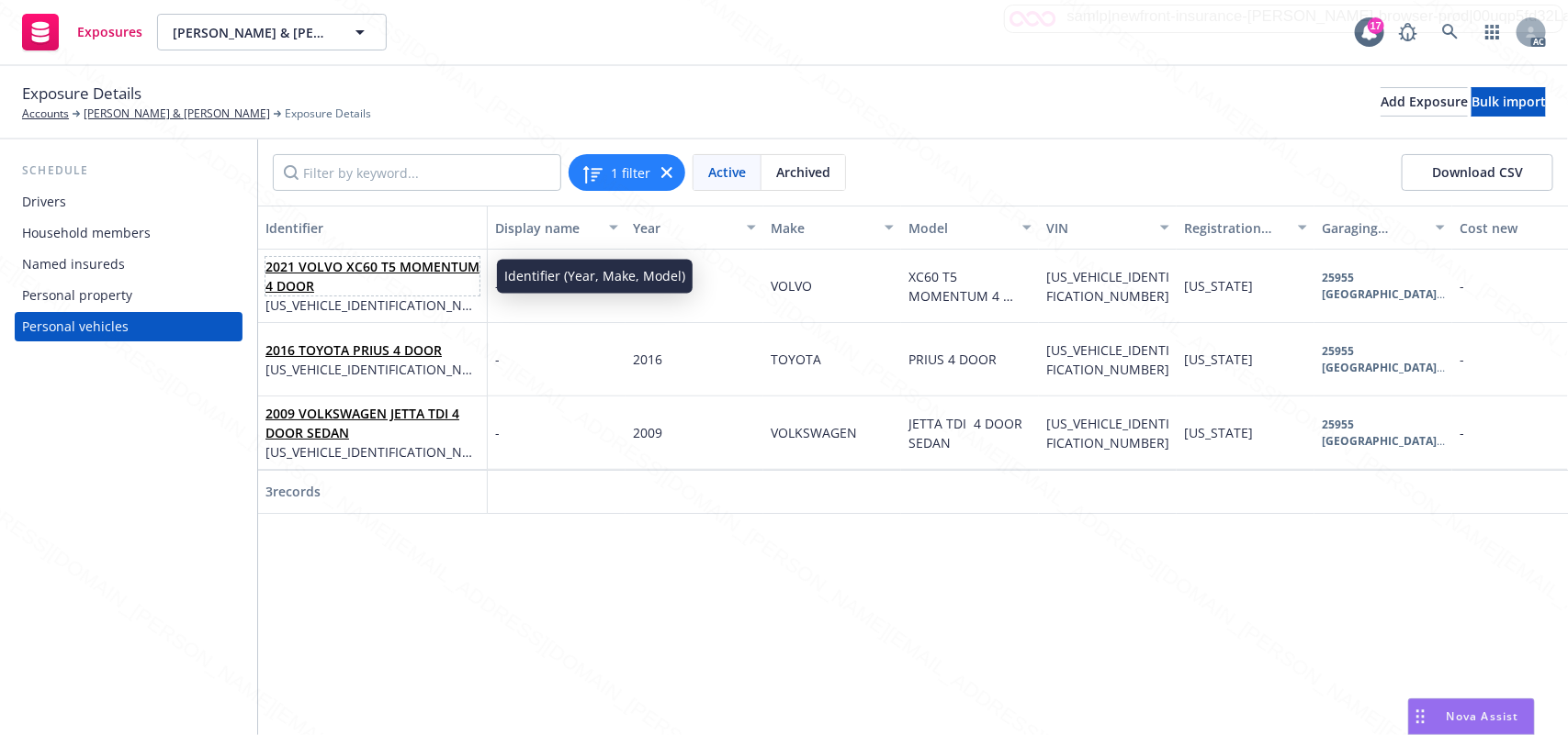
click at [365, 263] on link "2021 VOLVO XC60 T5 MOMENTUM 4 DOOR" at bounding box center [373, 276] width 214 height 37
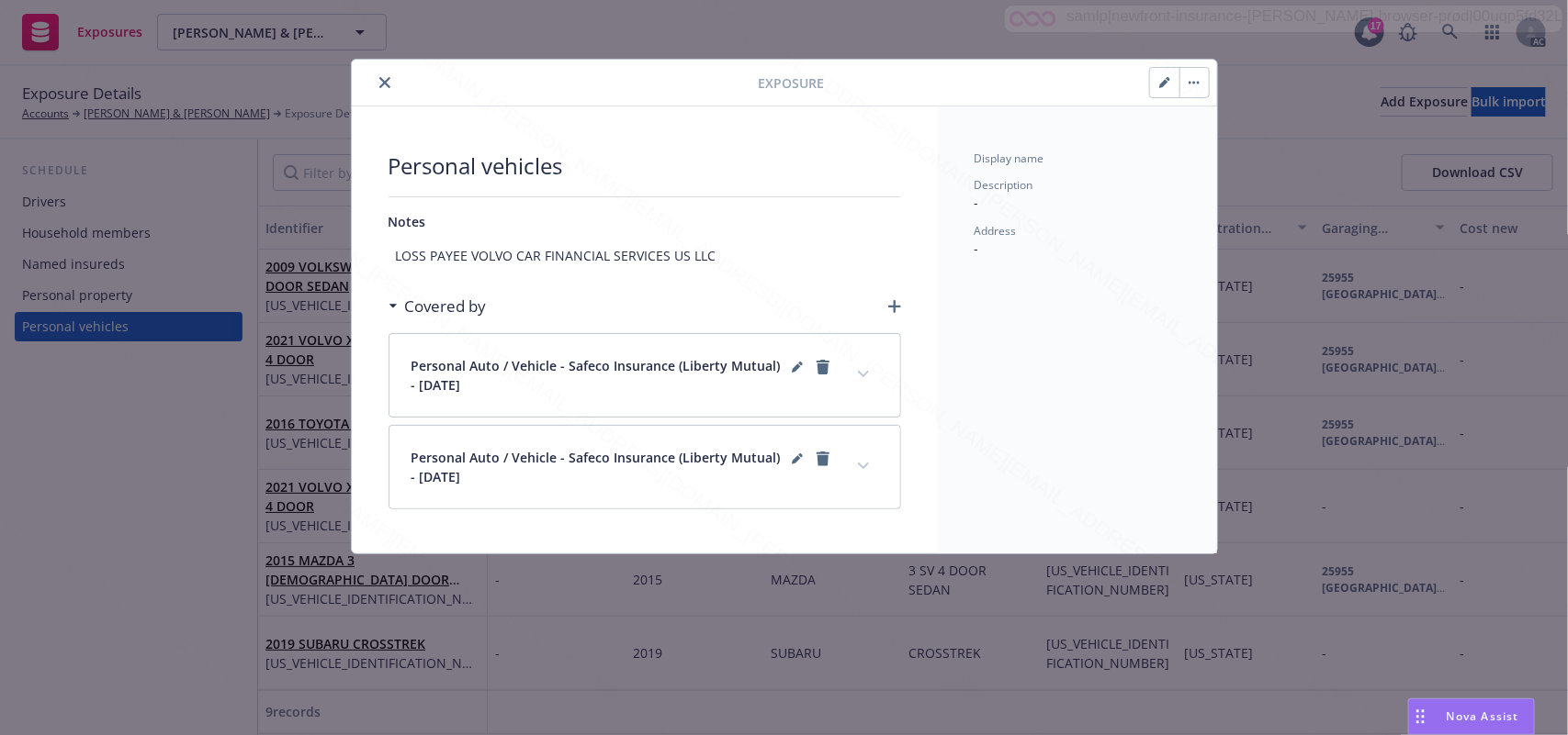
click at [382, 85] on icon "close" at bounding box center [384, 82] width 11 height 11
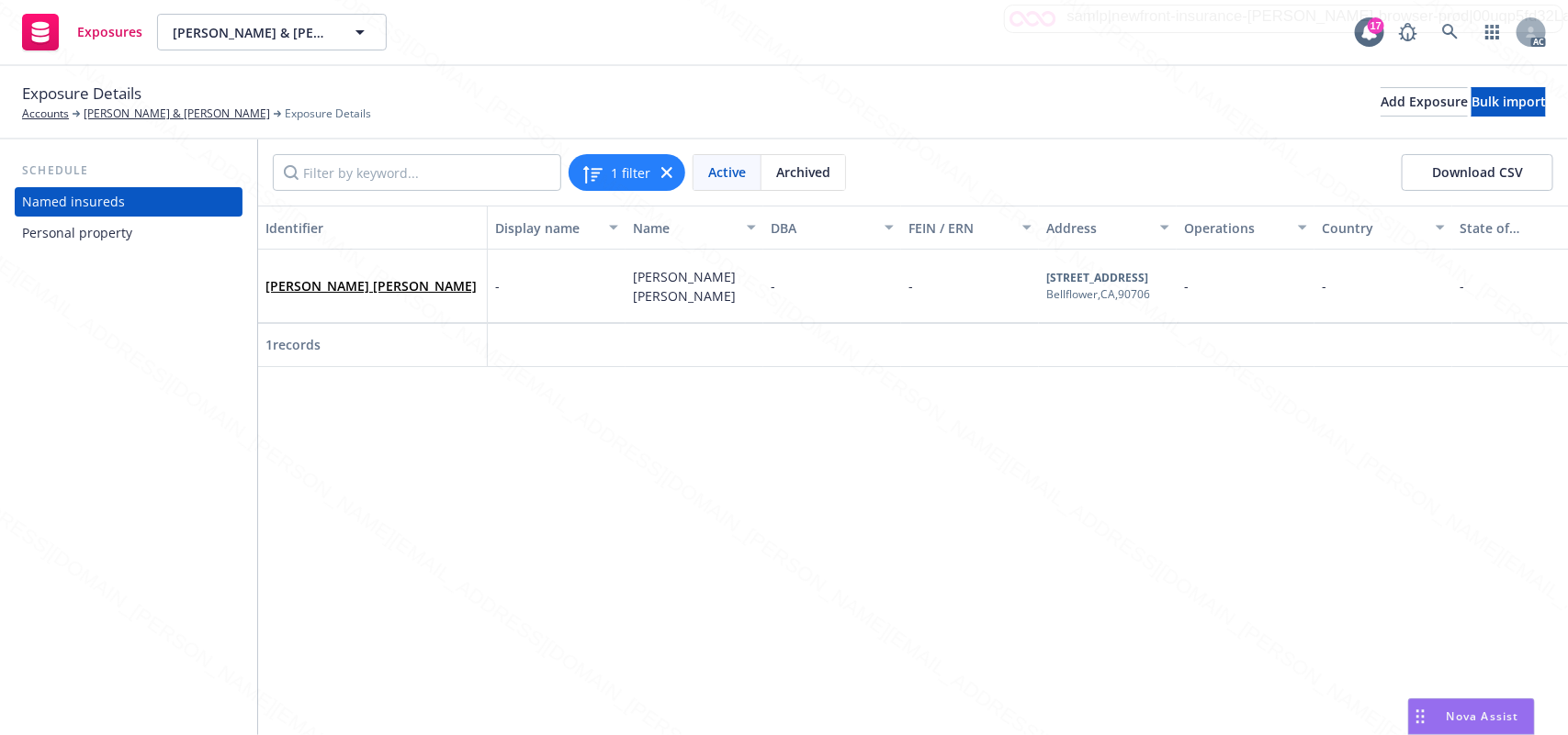
click at [97, 235] on div "Personal property" at bounding box center [77, 233] width 110 height 29
